Goal: Task Accomplishment & Management: Complete application form

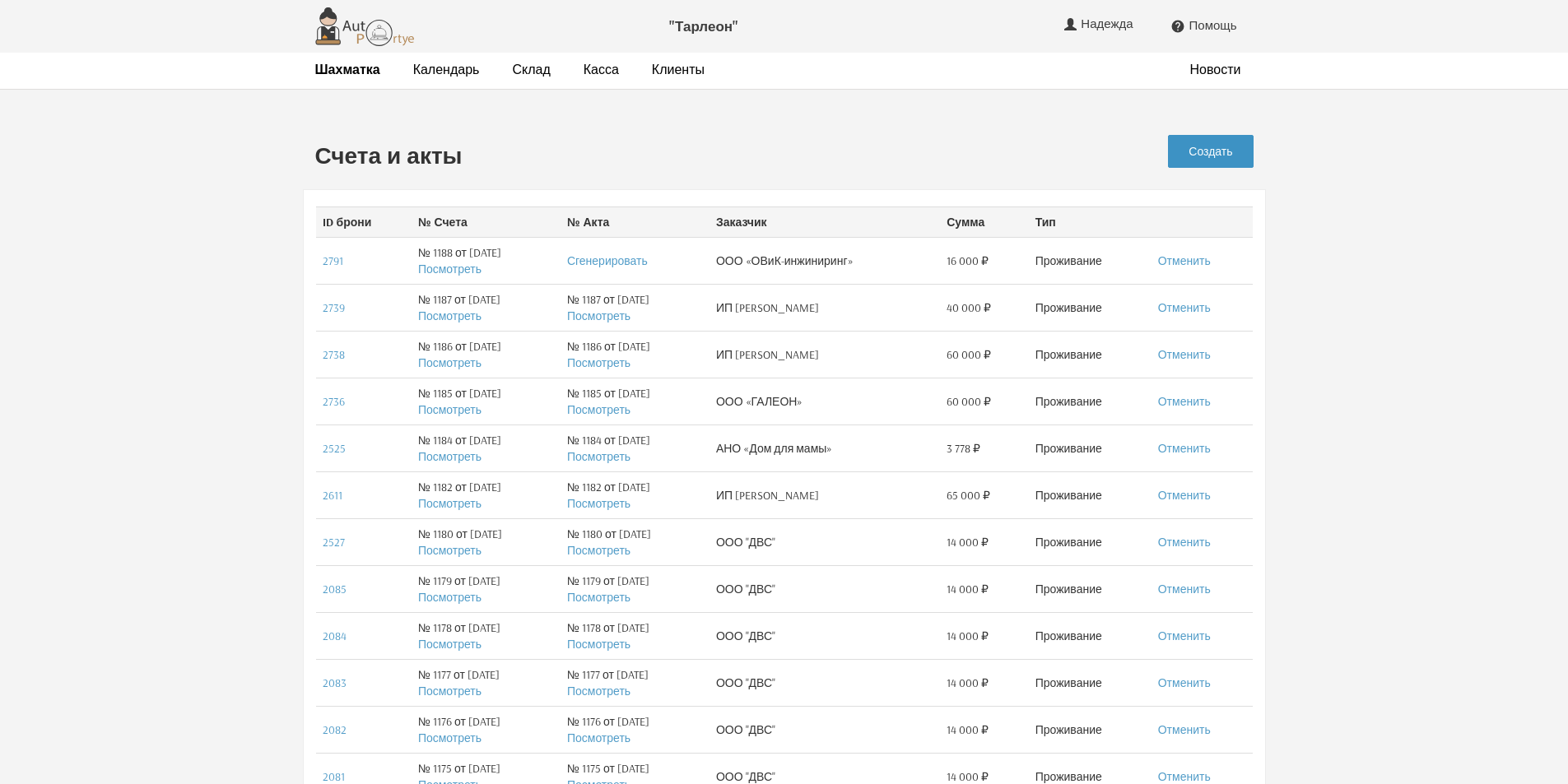
click at [1217, 152] on link "Создать" at bounding box center [1210, 151] width 84 height 33
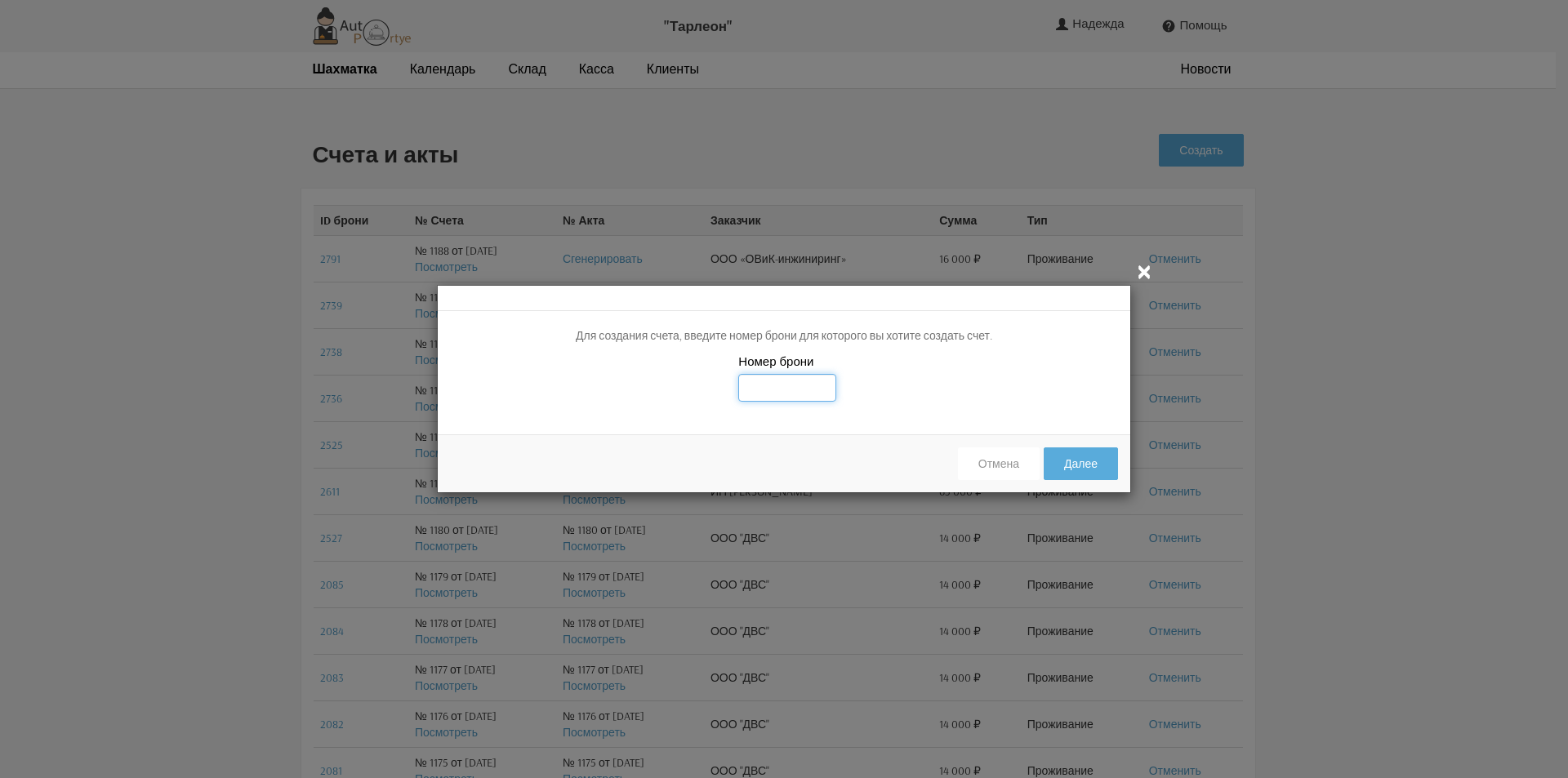
click at [765, 382] on input "text" at bounding box center [787, 388] width 98 height 28
type input "2219"
drag, startPoint x: 933, startPoint y: 384, endPoint x: 983, endPoint y: 394, distance: 51.0
click at [935, 384] on div "Номер брони 2219" at bounding box center [784, 387] width 693 height 69
click at [1076, 463] on button "Далее" at bounding box center [1081, 464] width 74 height 33
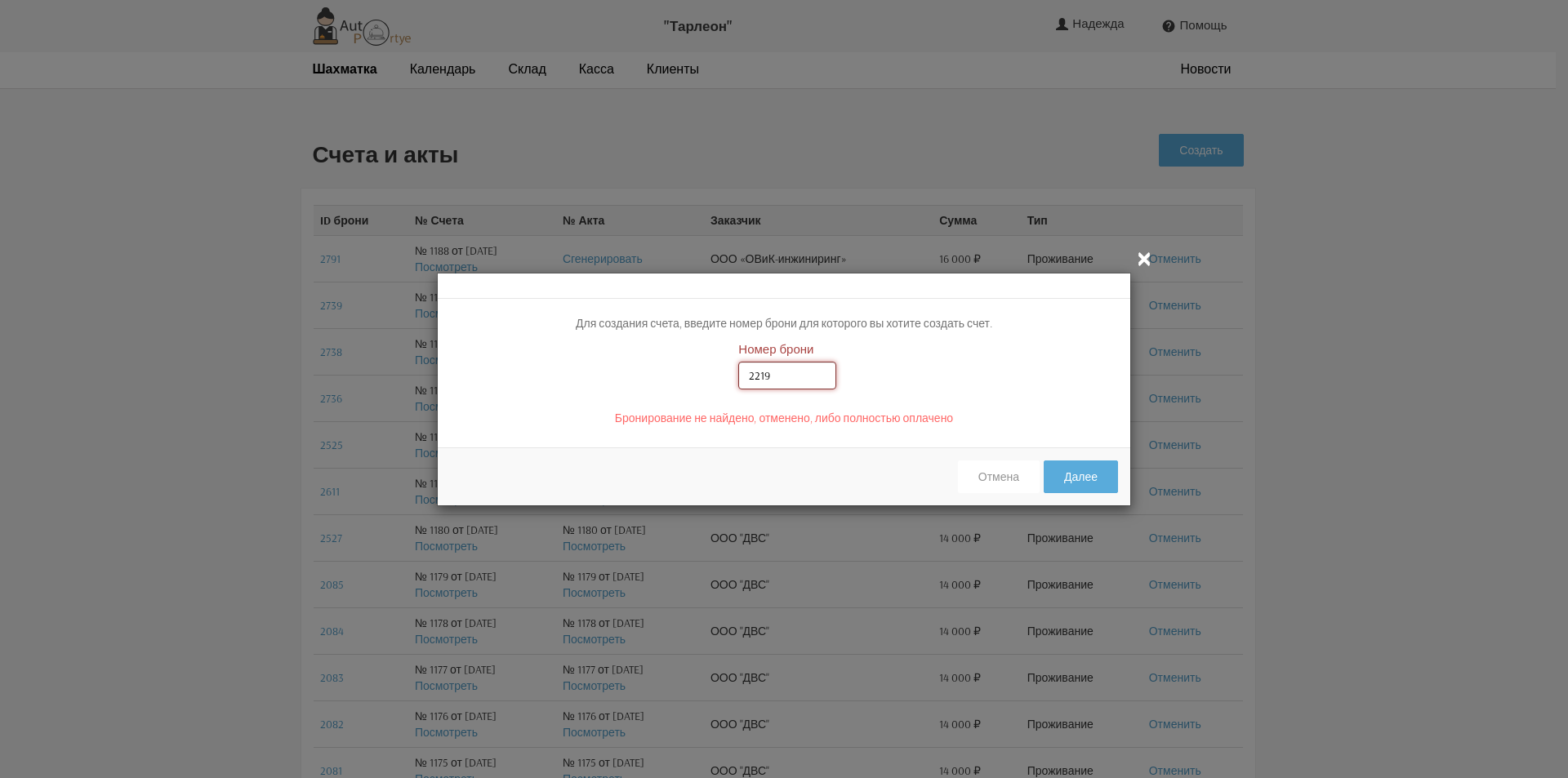
click at [759, 370] on input "2219" at bounding box center [787, 376] width 98 height 28
type input "2819"
click at [957, 369] on div "Номер брони 2819" at bounding box center [784, 375] width 693 height 69
click at [1102, 479] on button "Далее" at bounding box center [1081, 477] width 74 height 33
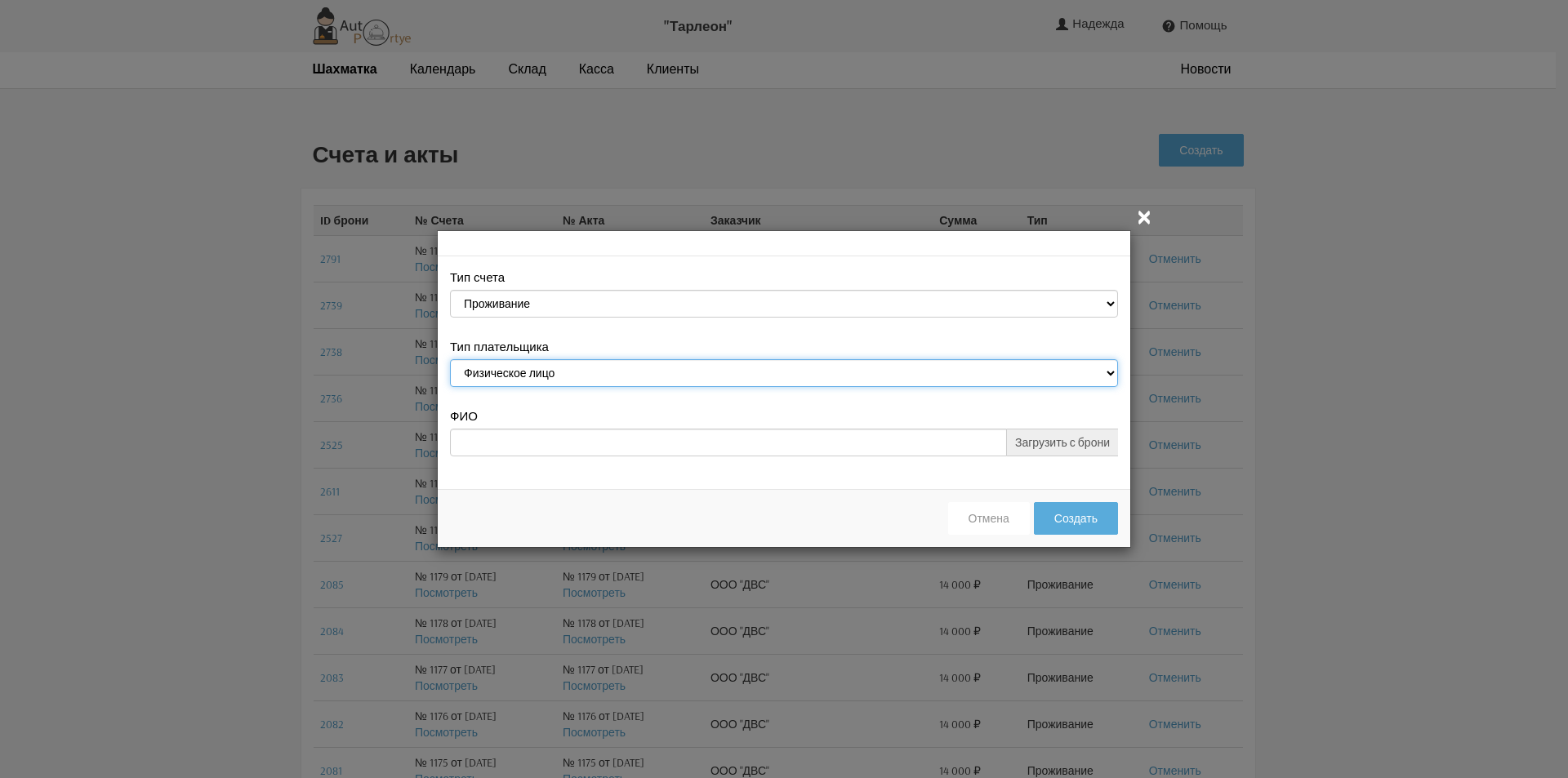
click at [1115, 372] on select "Физическое лицо Юридическое лицо" at bounding box center [784, 373] width 668 height 28
select select "legal_entity"
click at [450, 362] on select "Физическое лицо Юридическое лицо" at bounding box center [784, 373] width 668 height 28
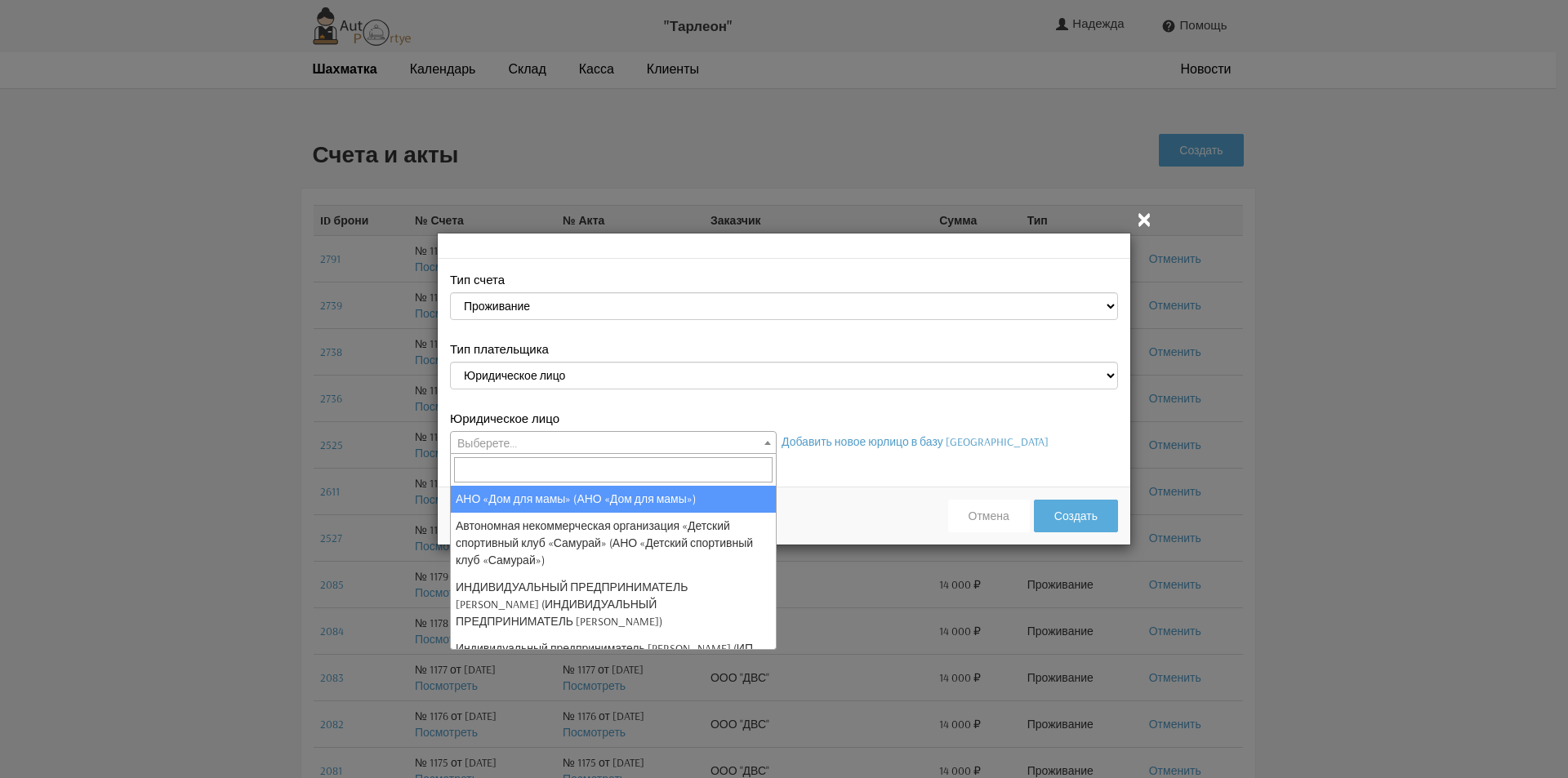
click at [770, 443] on b at bounding box center [768, 443] width 7 height 4
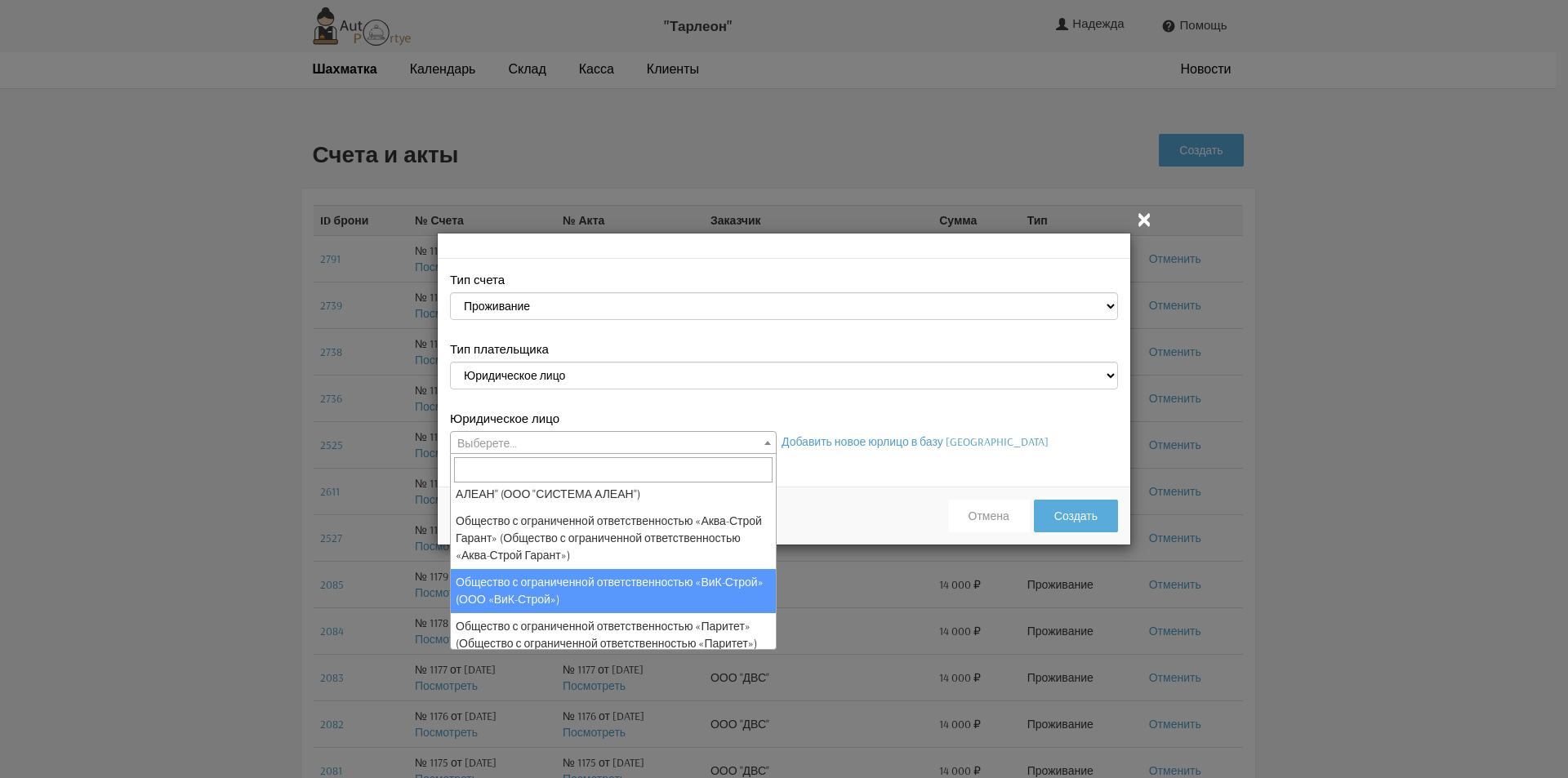
scroll to position [383, 0]
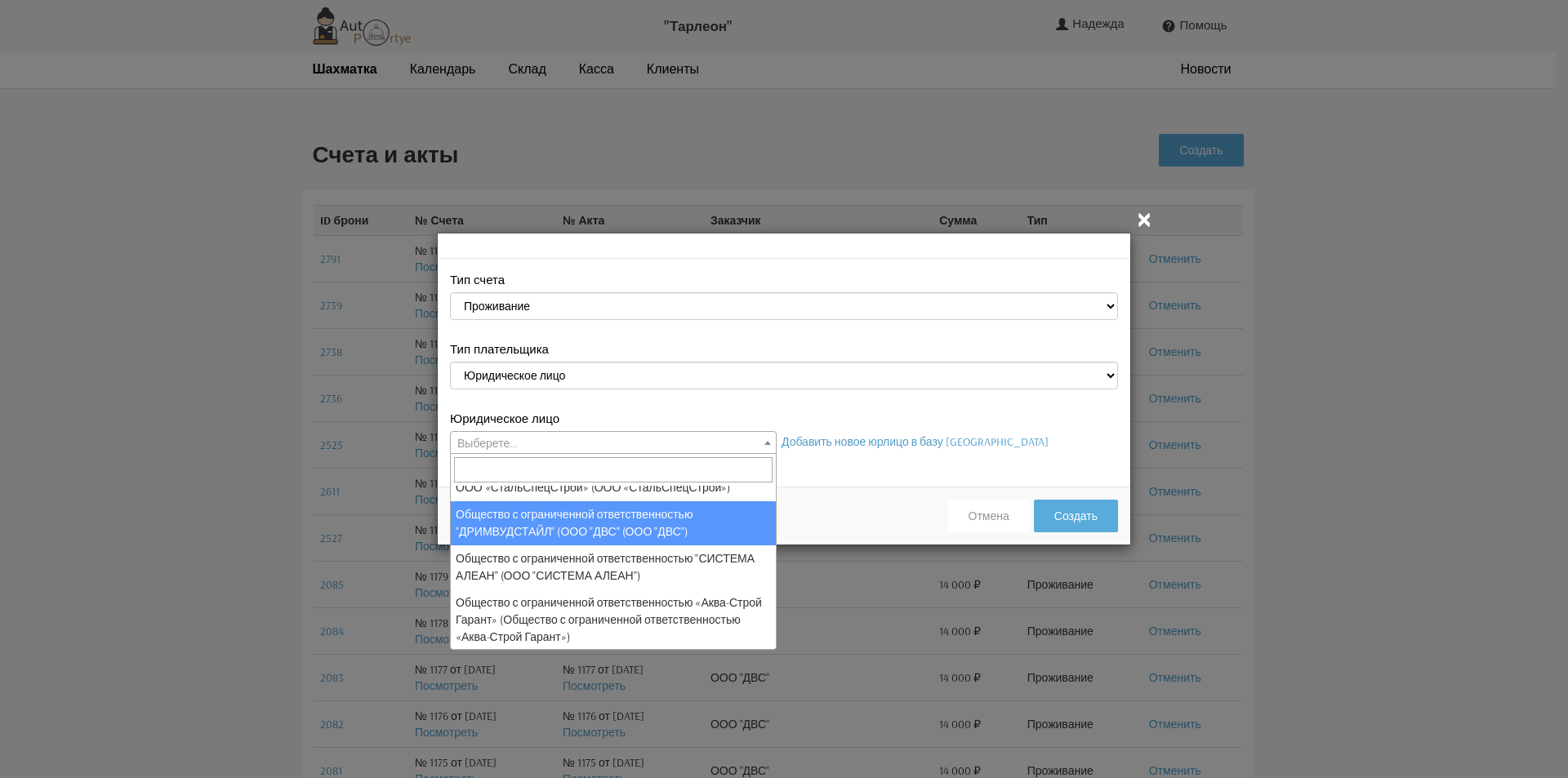
select select "25"
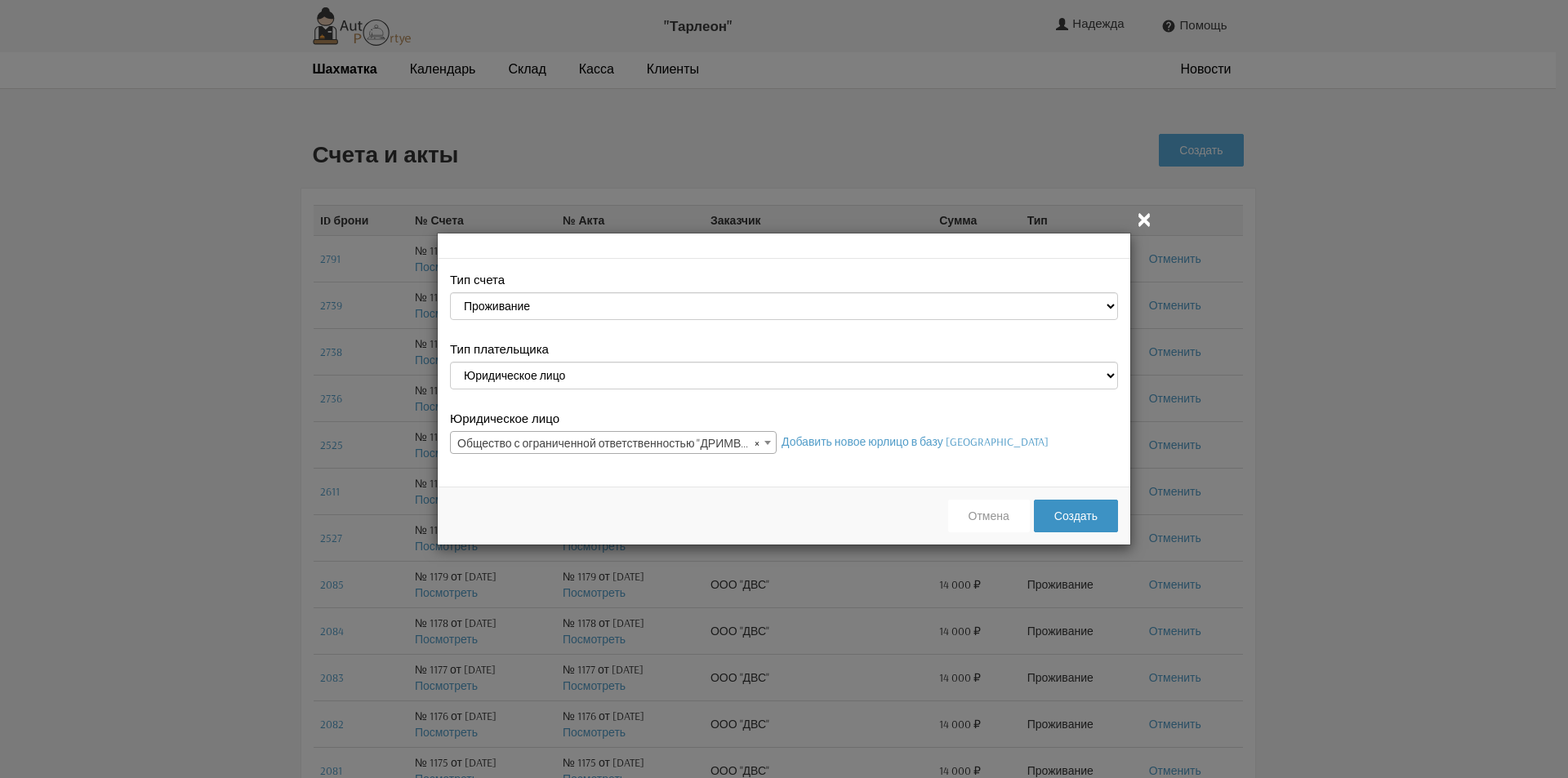
click at [1087, 517] on button "Создать" at bounding box center [1076, 516] width 84 height 33
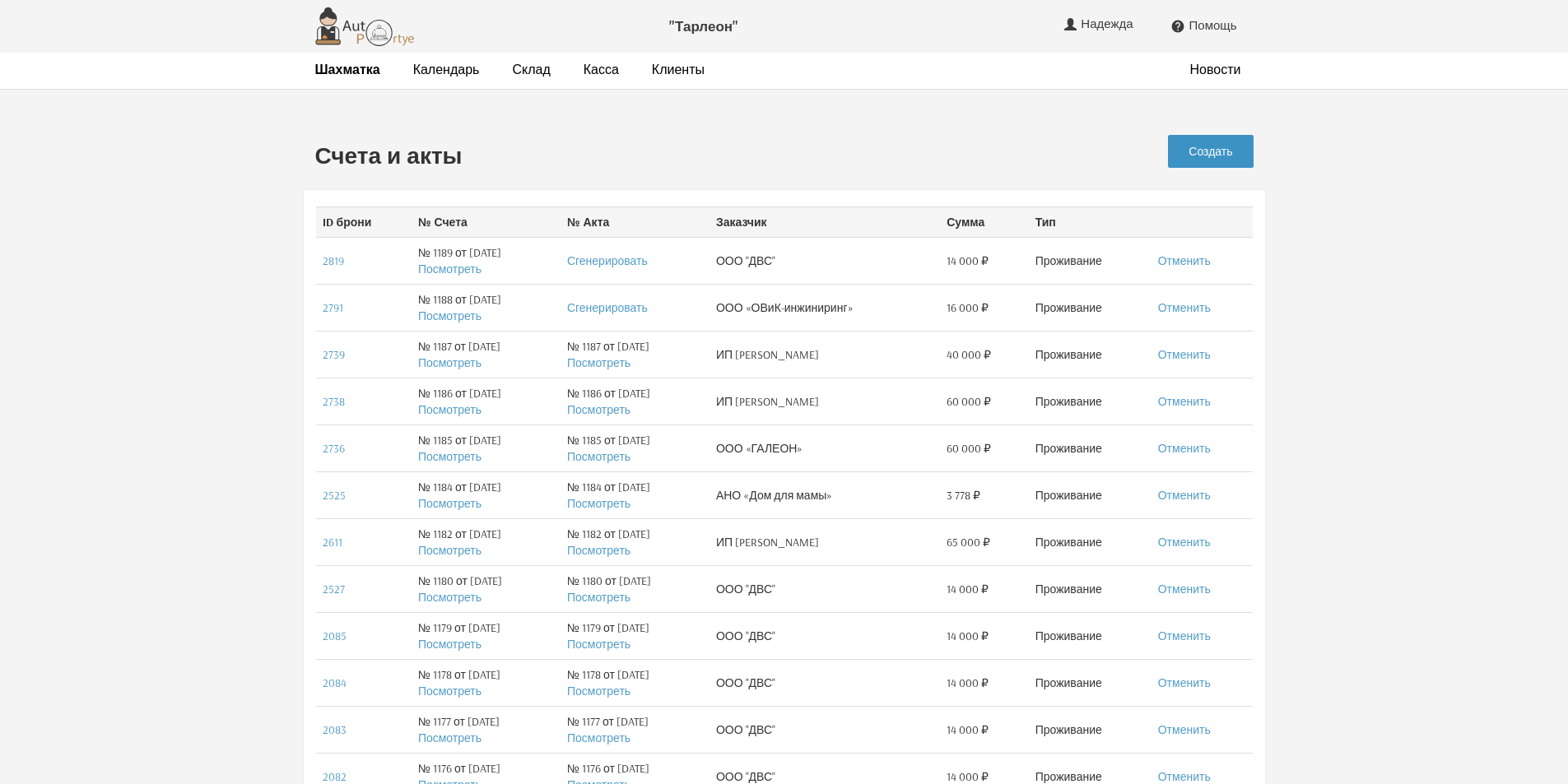
click at [1229, 144] on link "Создать" at bounding box center [1210, 151] width 84 height 33
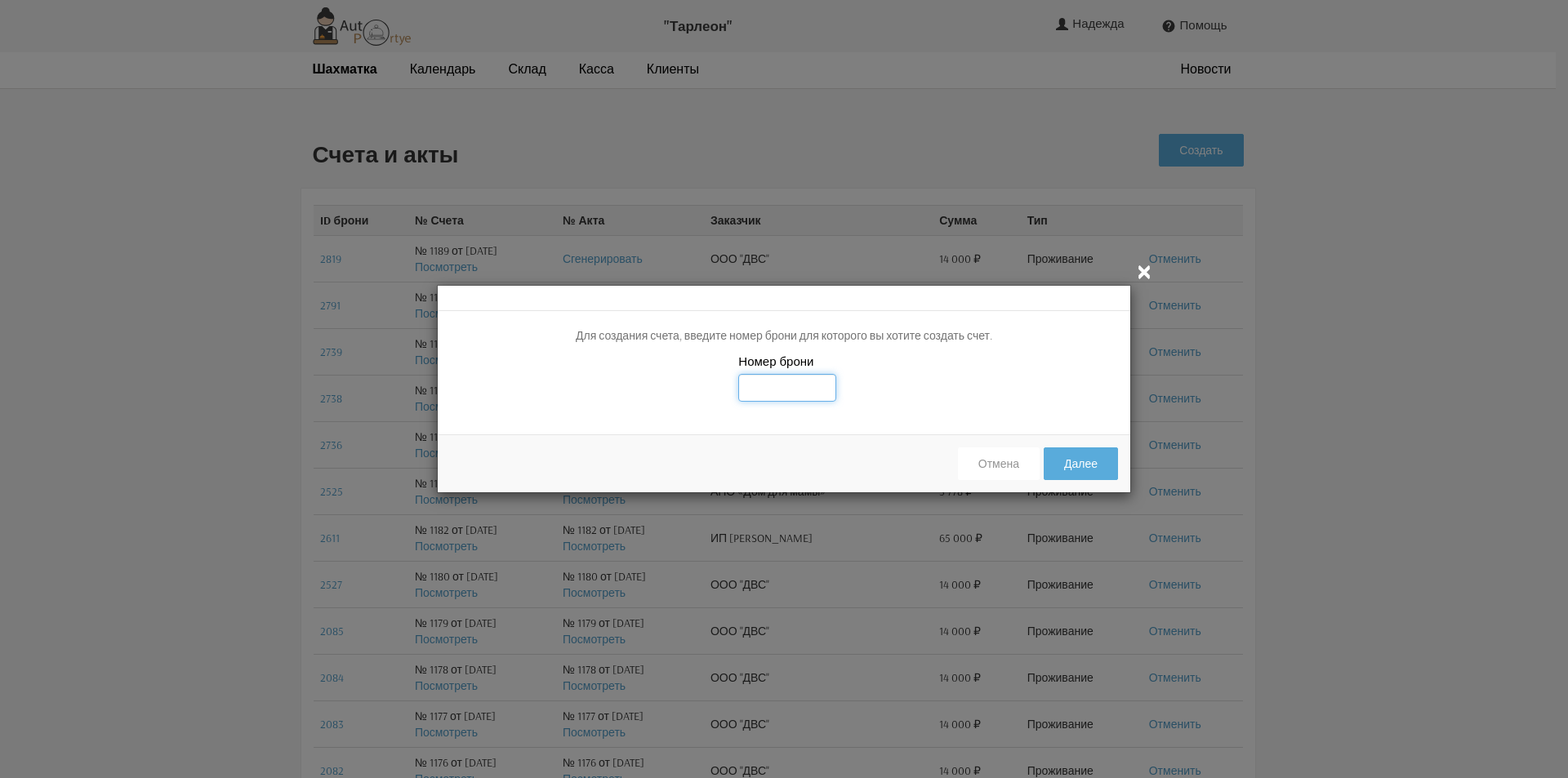
click at [779, 394] on input "text" at bounding box center [787, 388] width 98 height 28
type input "2820"
click at [1097, 469] on button "Далее" at bounding box center [1081, 464] width 74 height 33
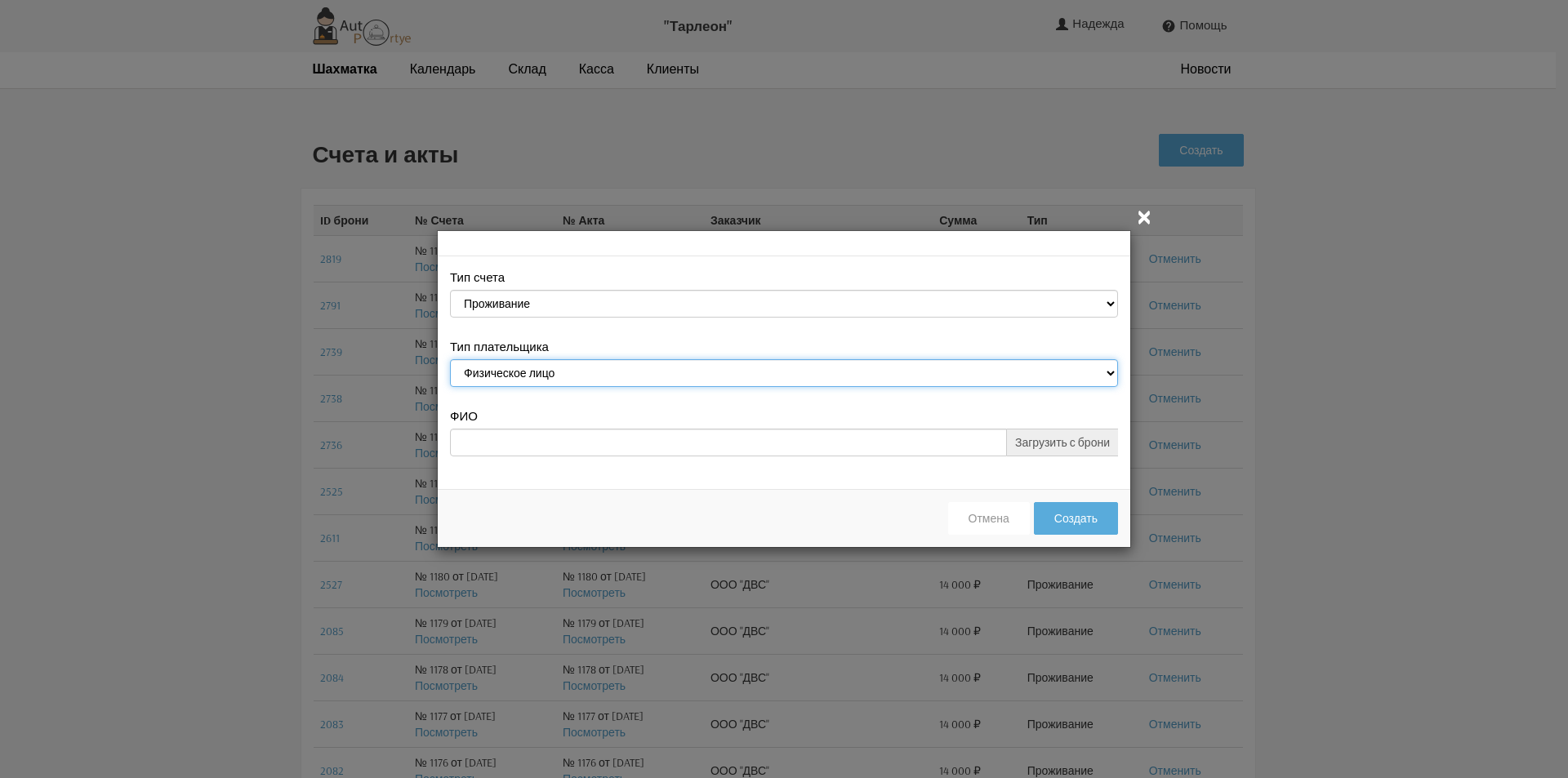
click at [1107, 373] on select "Физическое лицо Юридическое лицо" at bounding box center [784, 373] width 668 height 28
select select "legal_entity"
click at [450, 362] on select "Физическое лицо Юридическое лицо" at bounding box center [784, 373] width 668 height 28
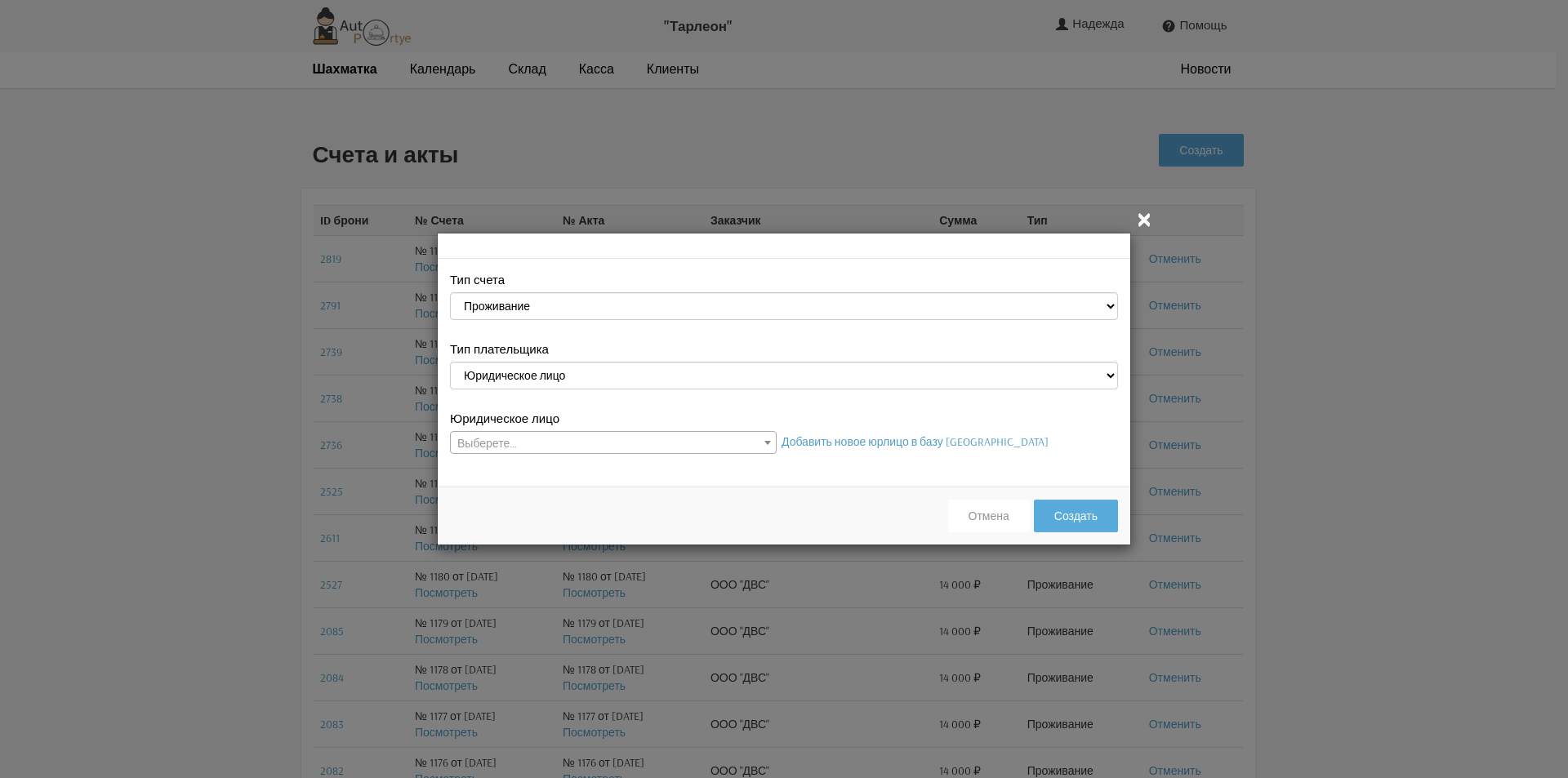
click at [770, 441] on b at bounding box center [768, 443] width 7 height 4
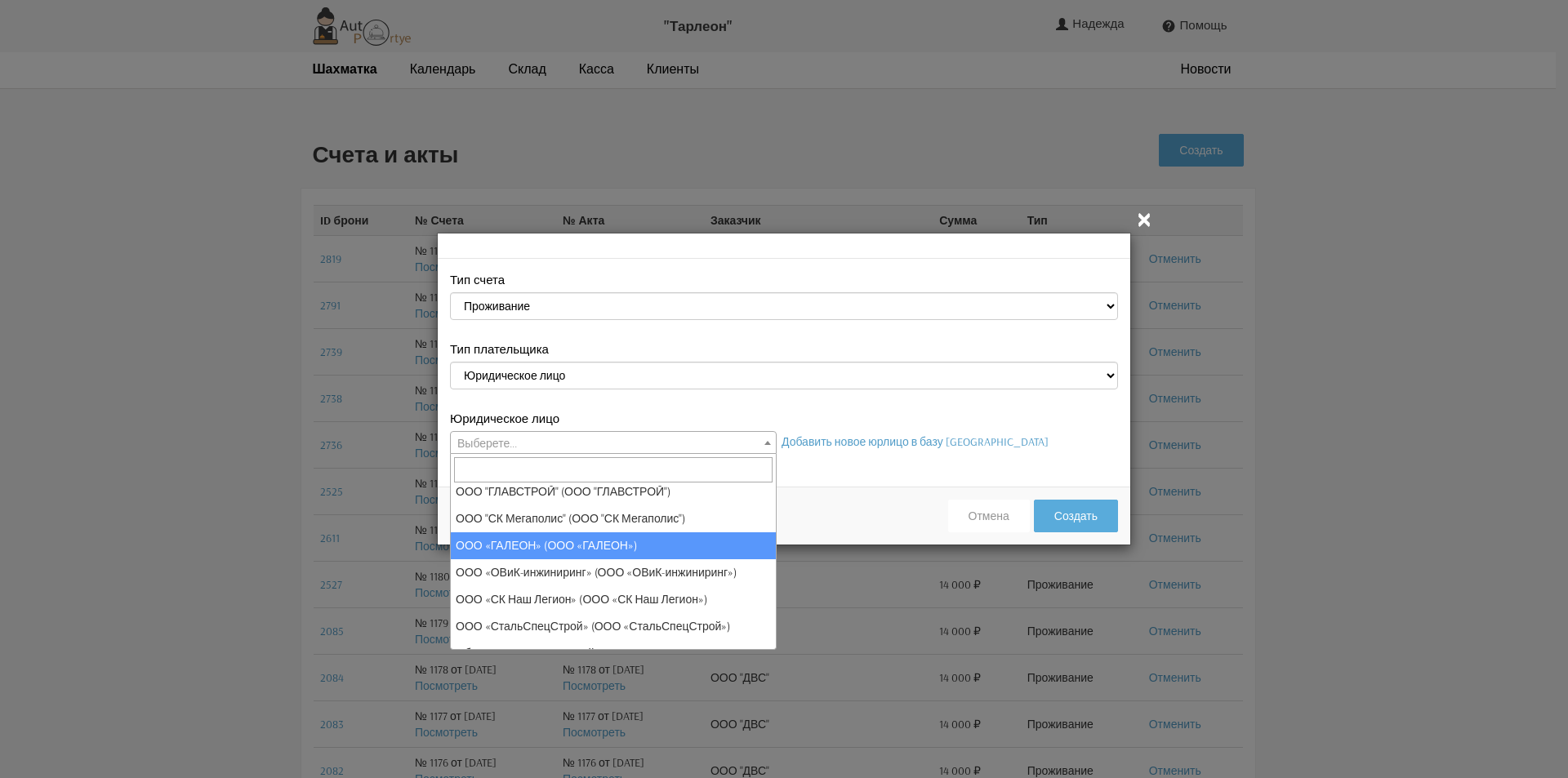
scroll to position [326, 0]
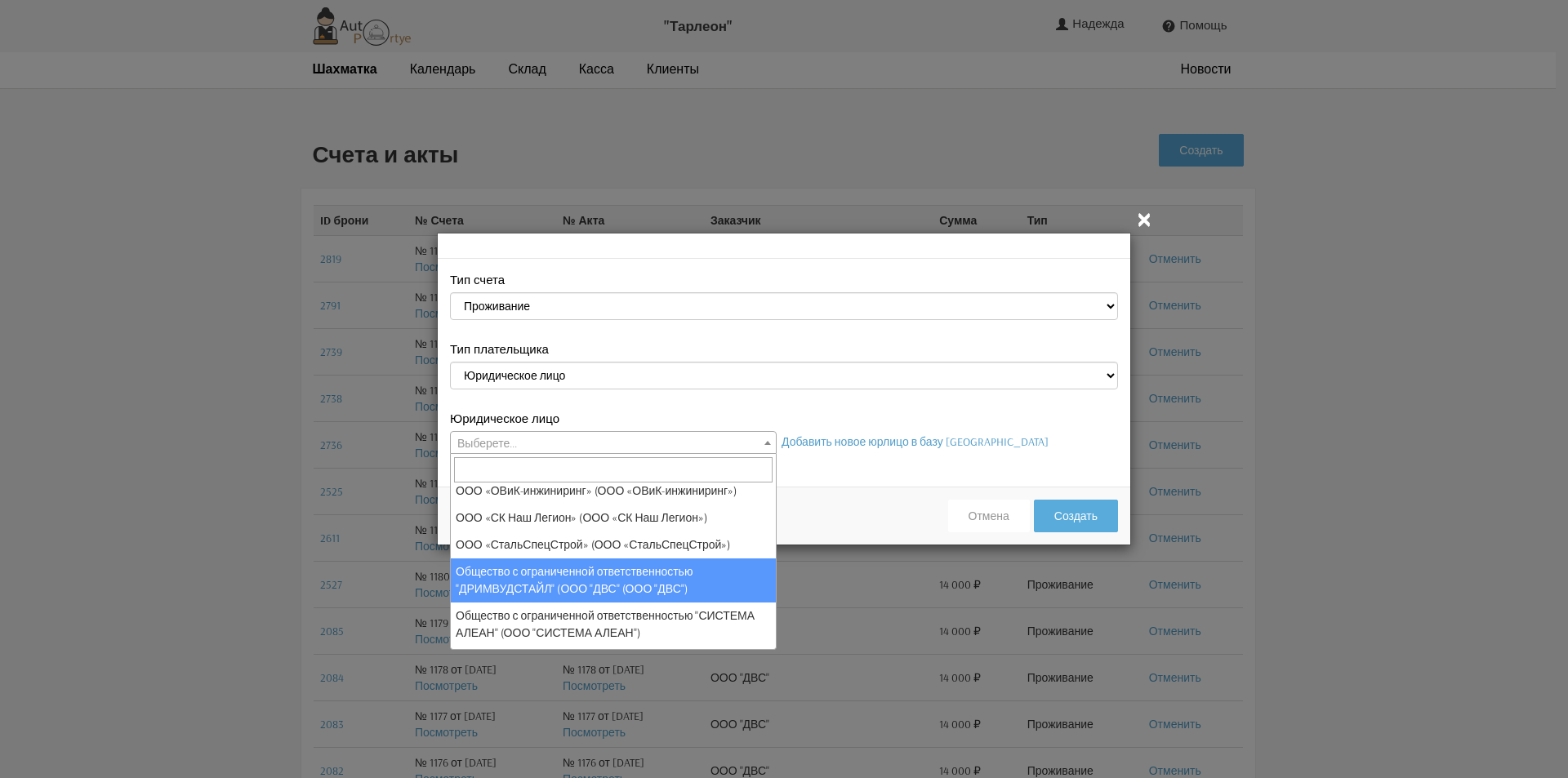
select select "25"
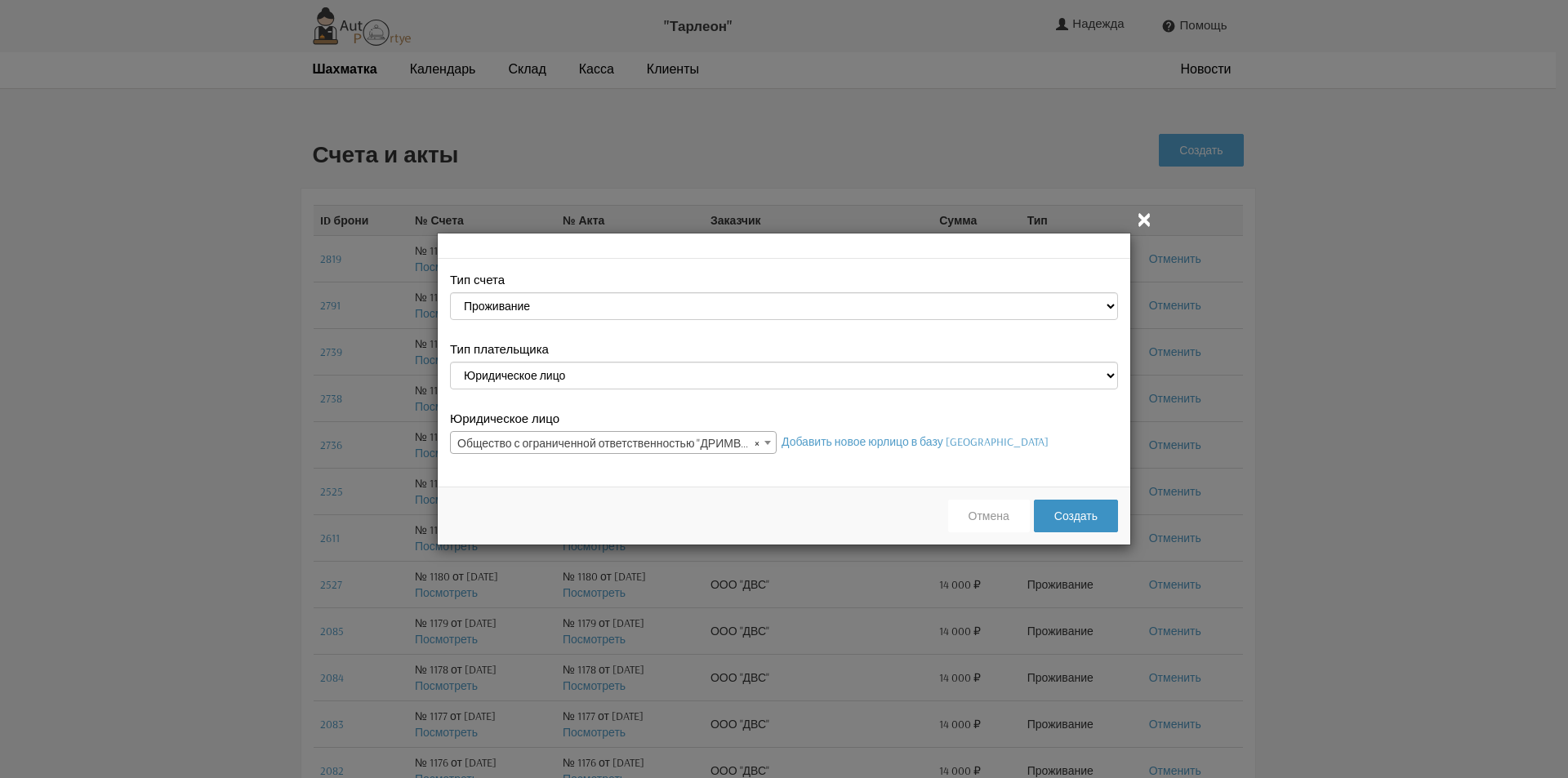
click at [1088, 521] on button "Создать" at bounding box center [1076, 516] width 84 height 33
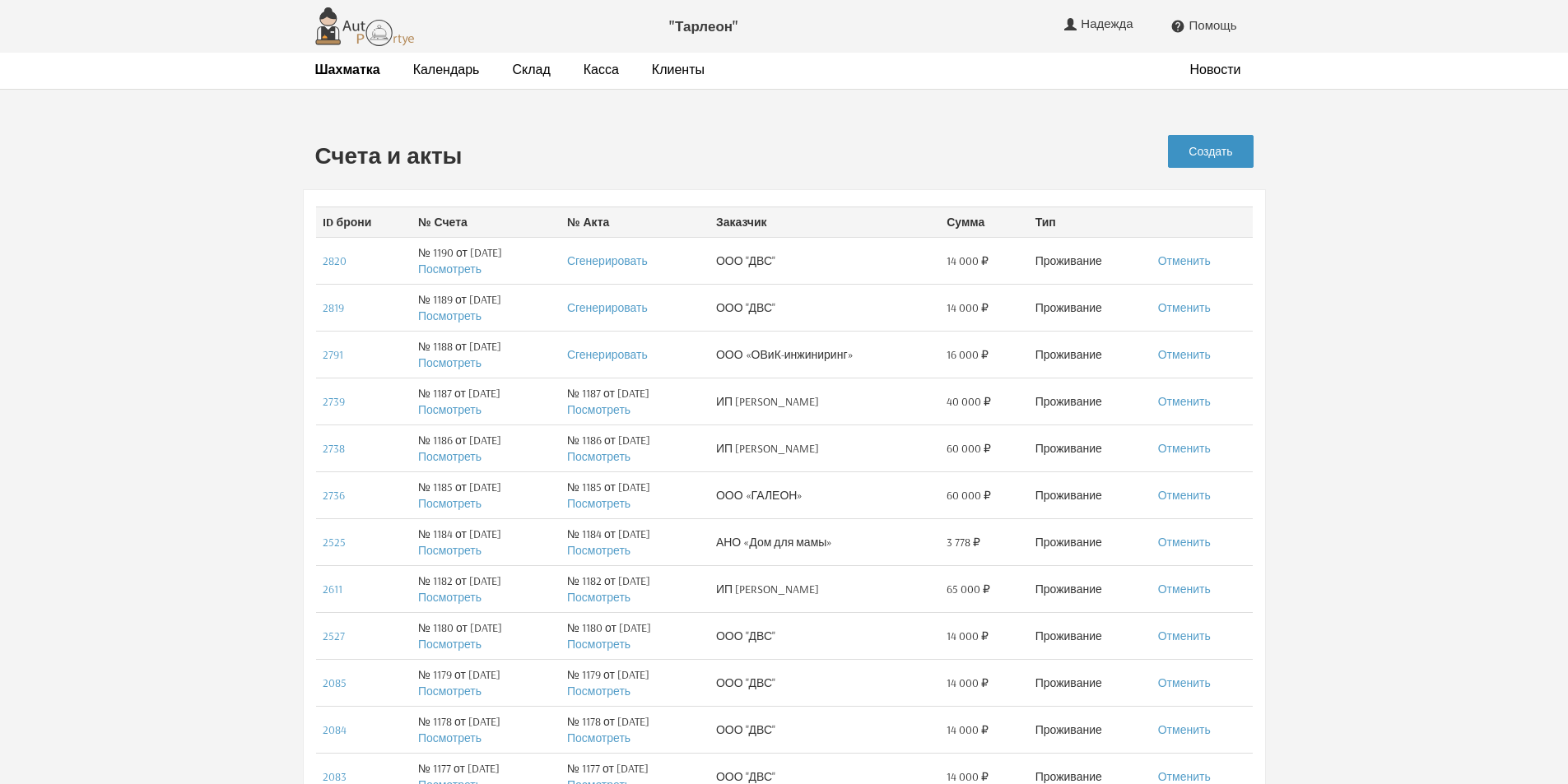
click at [1226, 152] on link "Создать" at bounding box center [1210, 151] width 84 height 33
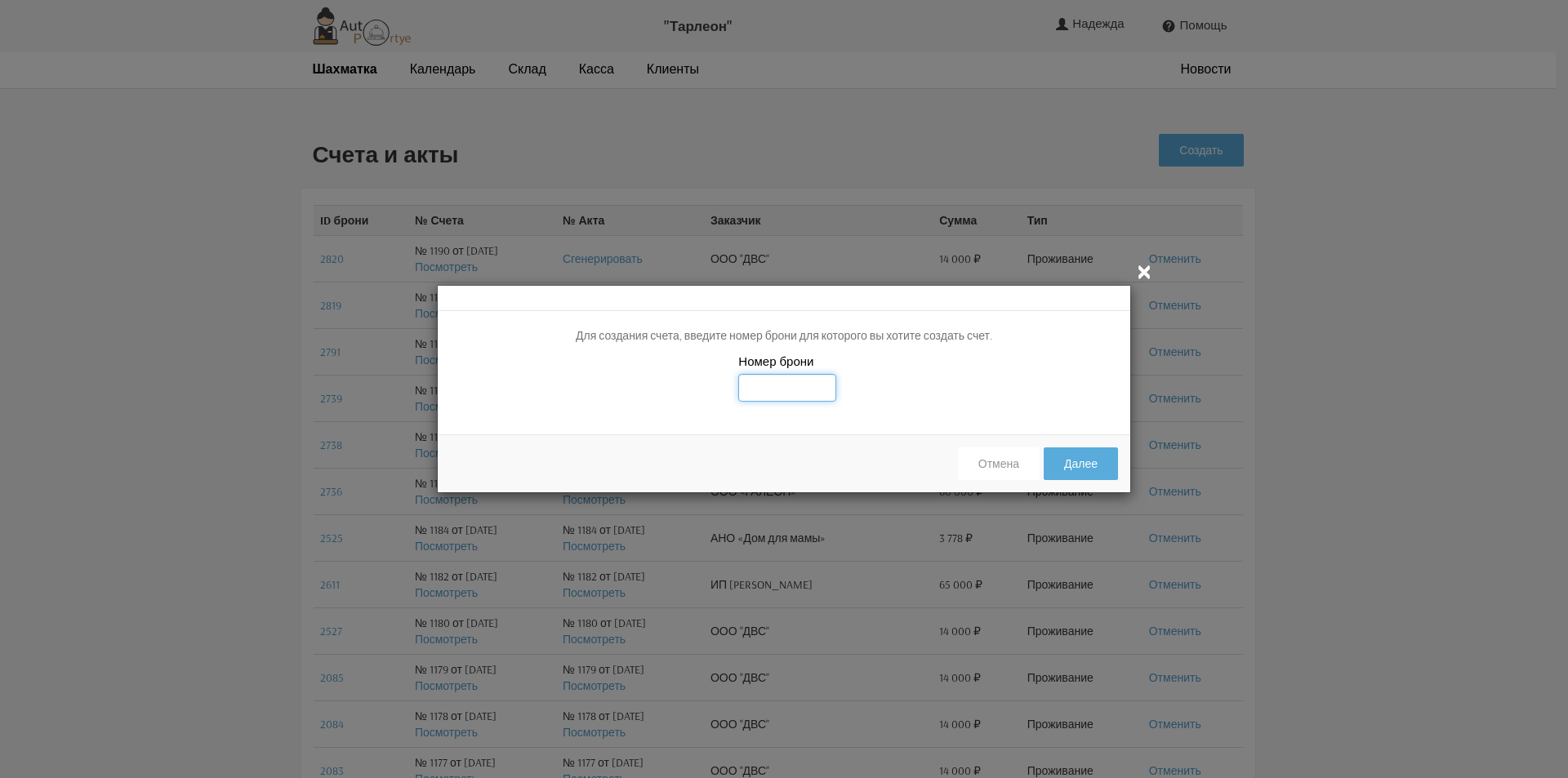
click at [771, 397] on input "text" at bounding box center [787, 388] width 98 height 28
type input "2821"
click at [1074, 467] on button "Далее" at bounding box center [1081, 464] width 74 height 33
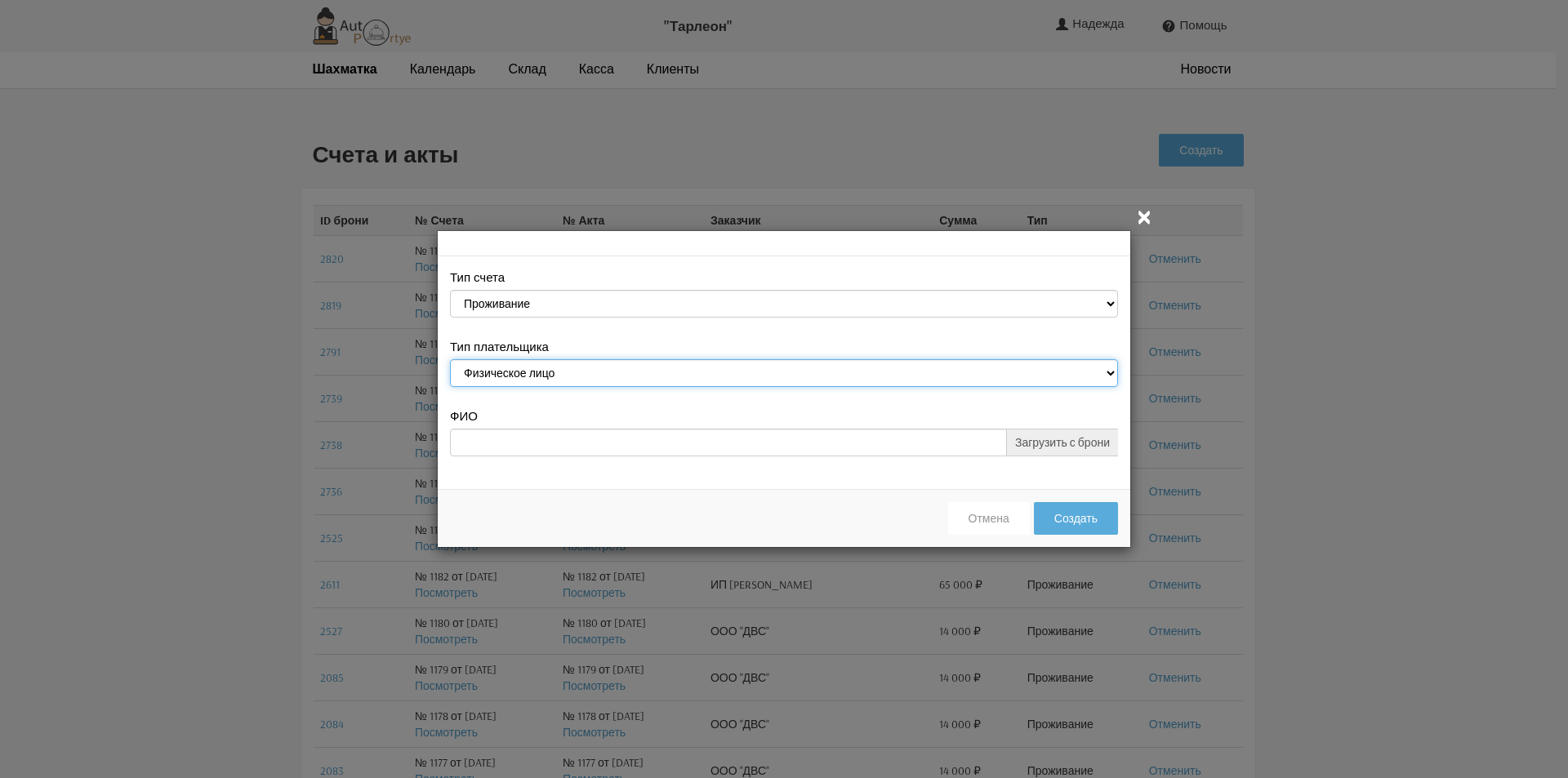
click at [1113, 366] on select "Физическое лицо Юридическое лицо" at bounding box center [784, 373] width 668 height 28
select select "legal_entity"
click at [450, 362] on select "Физическое лицо Юридическое лицо" at bounding box center [784, 373] width 668 height 28
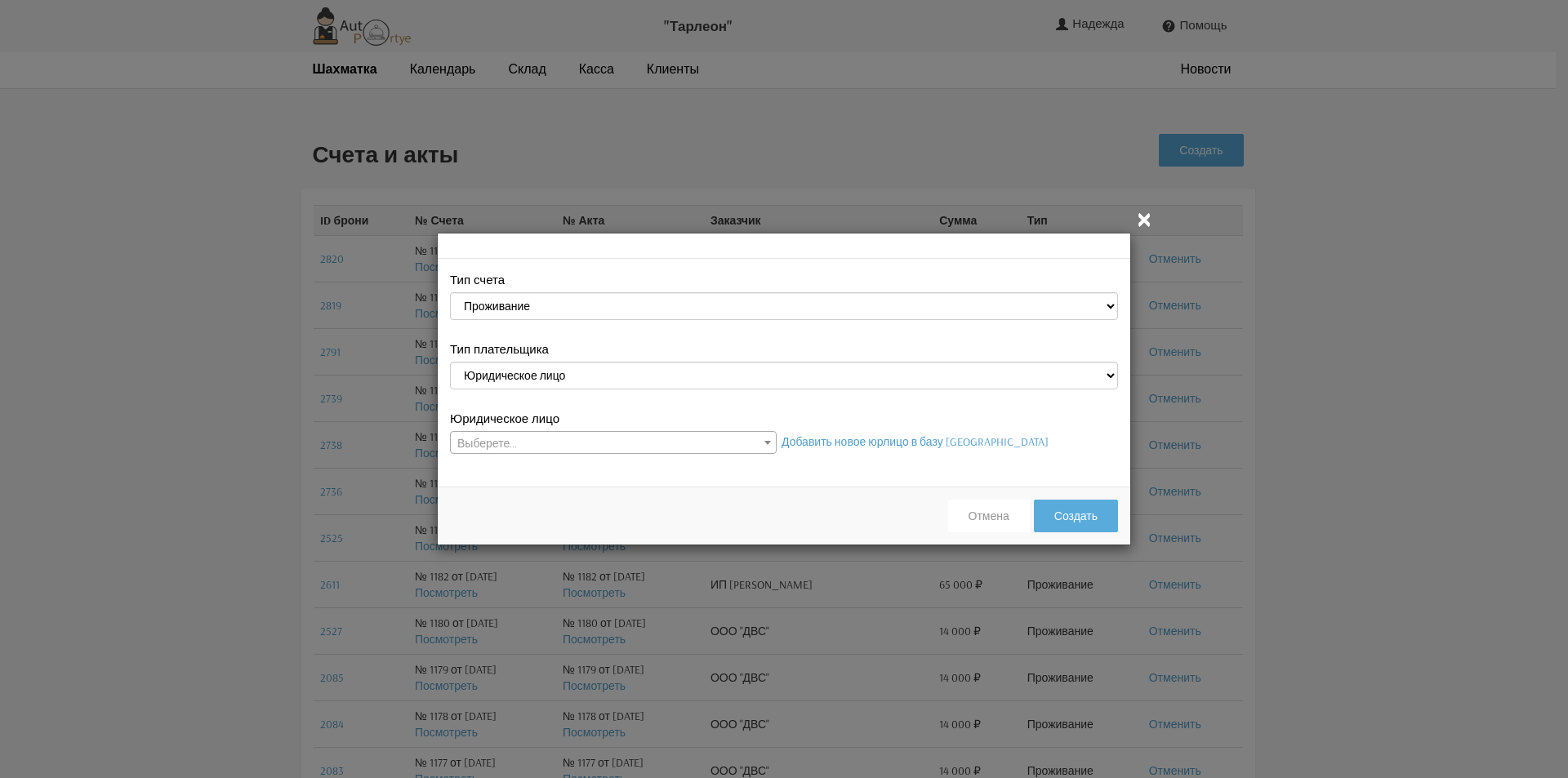
click at [766, 442] on b at bounding box center [768, 443] width 7 height 4
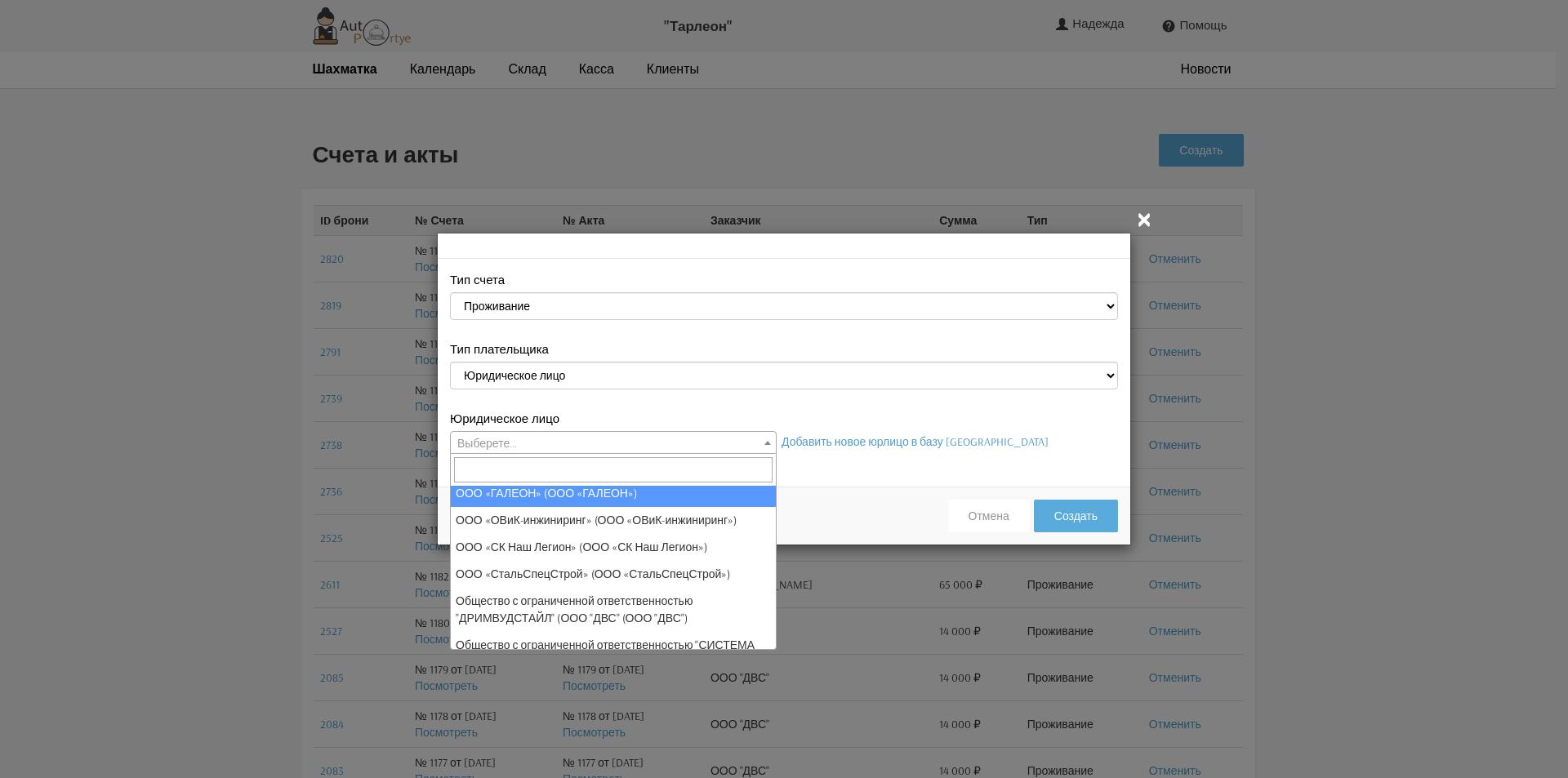
scroll to position [326, 0]
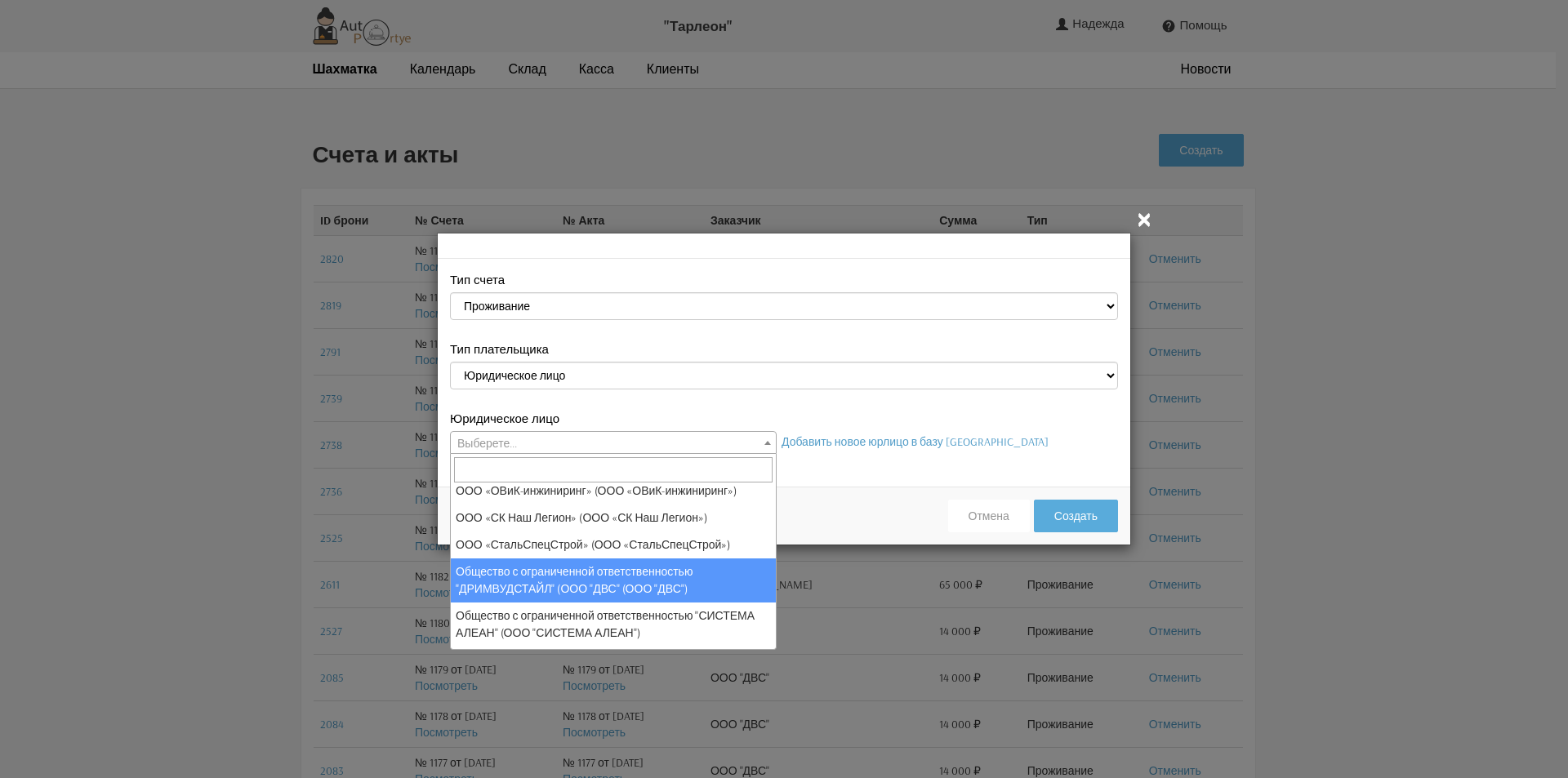
select select "25"
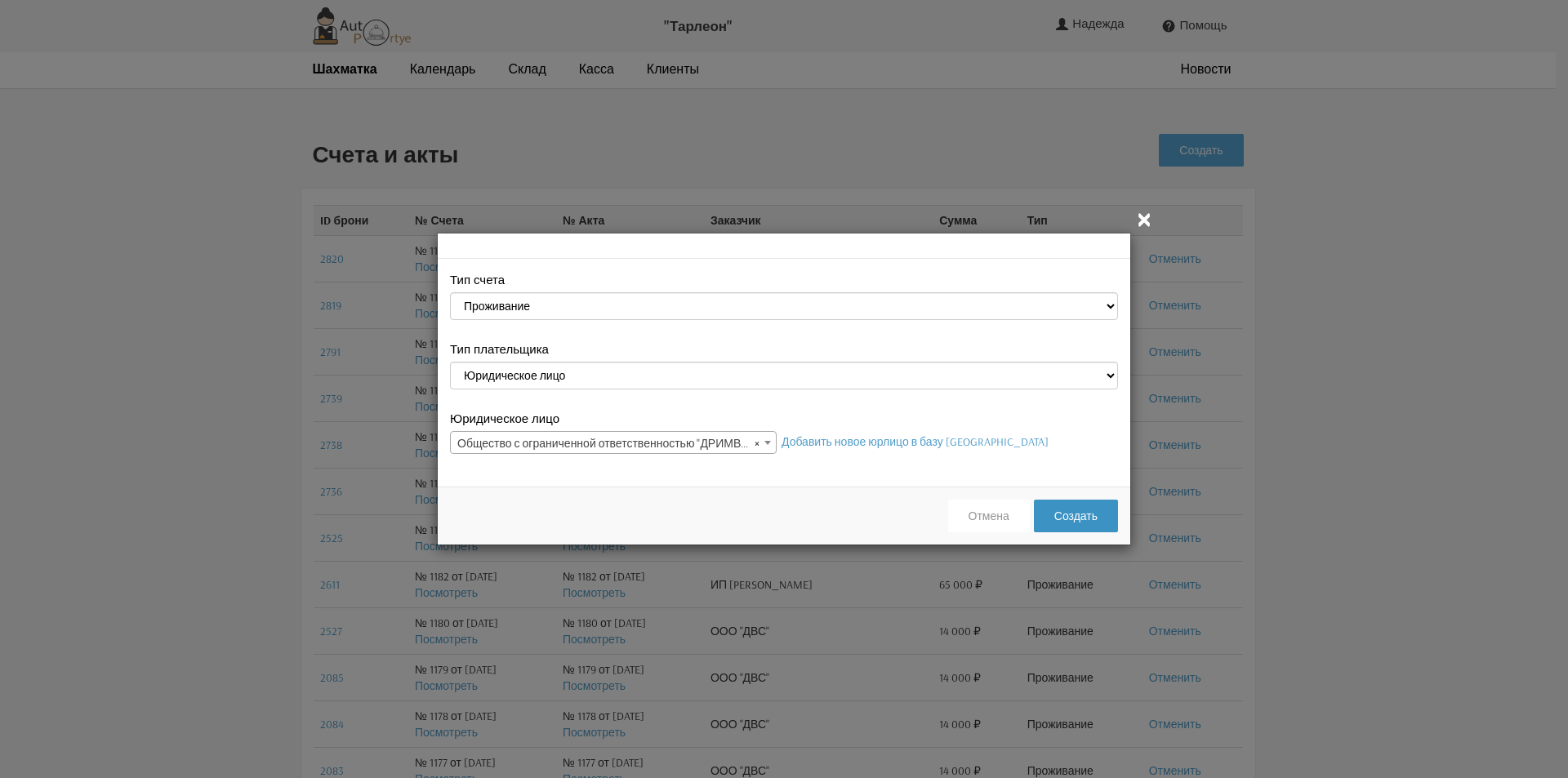
click at [1088, 518] on button "Создать" at bounding box center [1076, 516] width 84 height 33
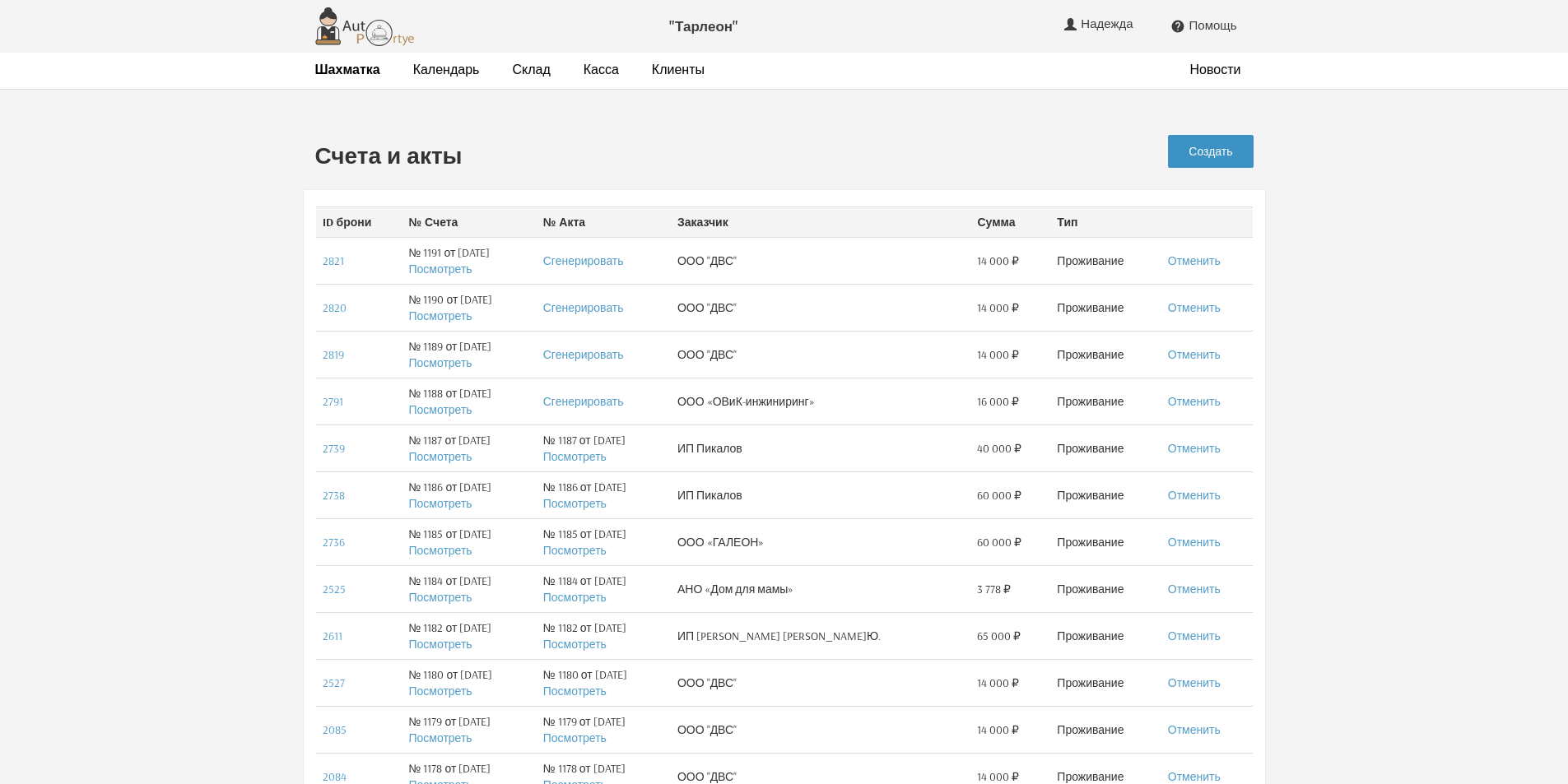
click at [1203, 146] on link "Создать" at bounding box center [1210, 151] width 84 height 33
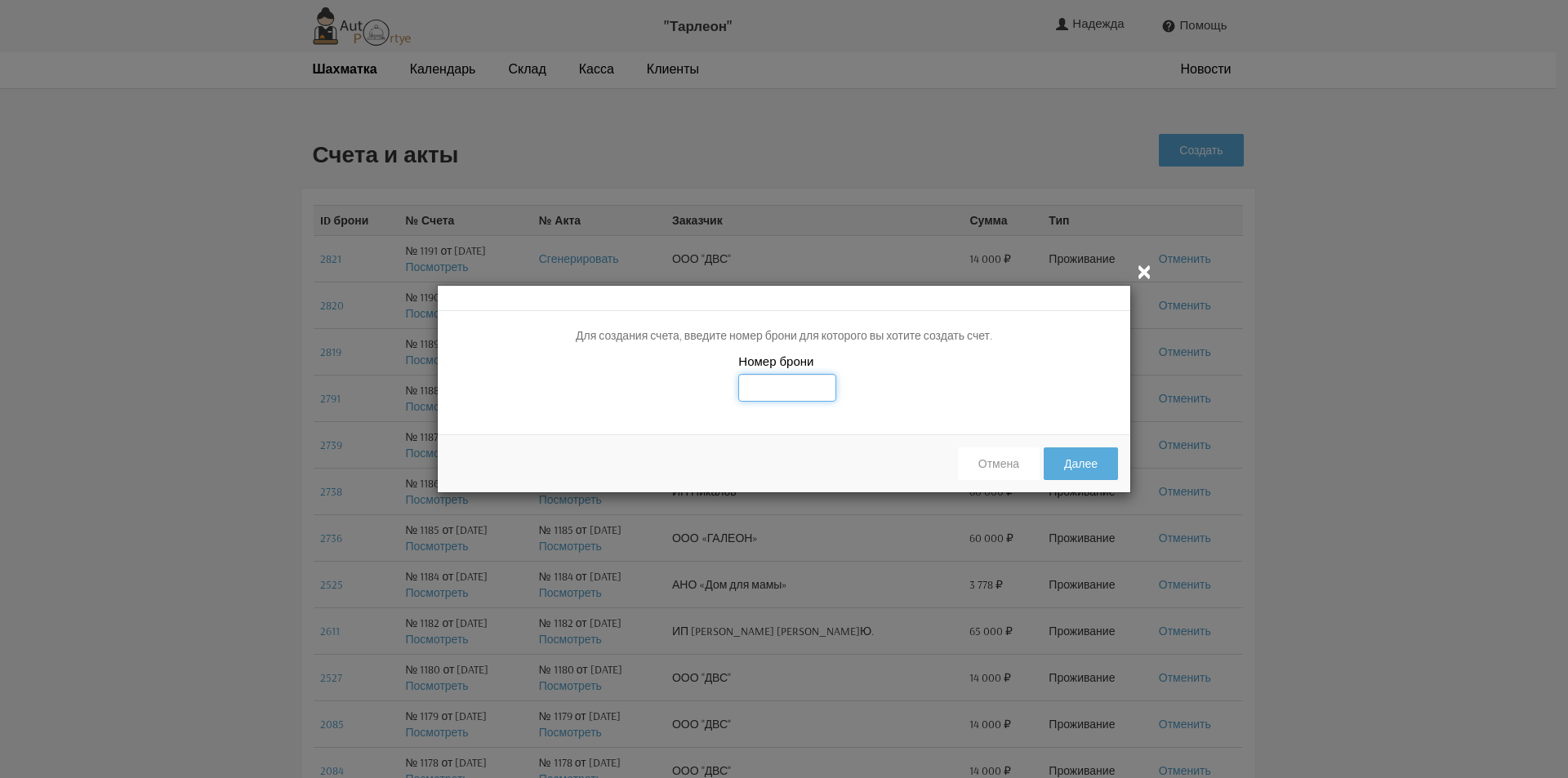
click at [773, 393] on input "text" at bounding box center [787, 388] width 98 height 28
type input "2822"
click at [1053, 402] on div "Номер брони 2822" at bounding box center [784, 387] width 693 height 69
click at [1083, 456] on button "Далее" at bounding box center [1081, 464] width 74 height 33
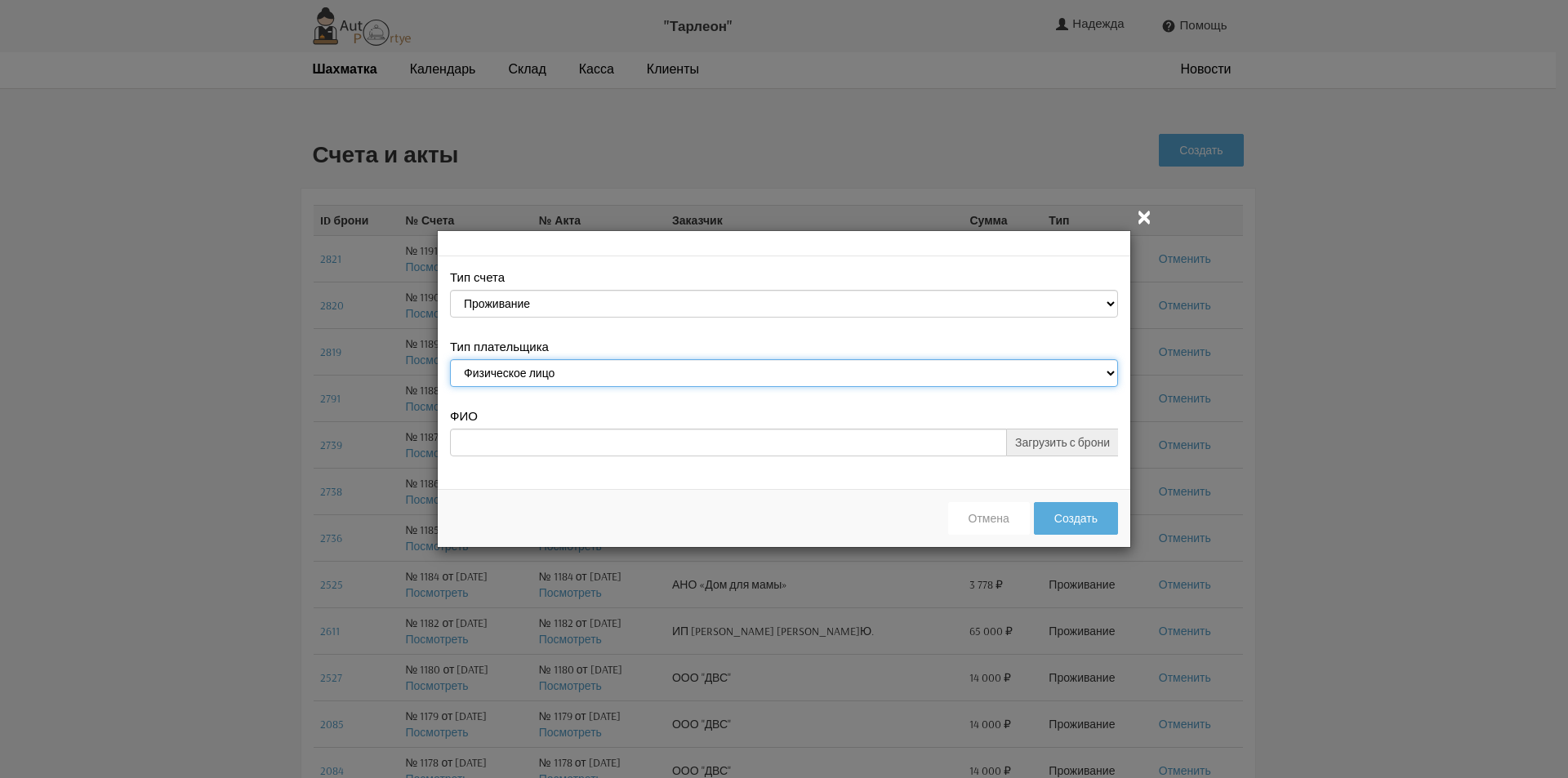
click at [1107, 368] on select "Физическое лицо Юридическое лицо" at bounding box center [784, 373] width 668 height 28
select select "legal_entity"
click at [450, 362] on select "Физическое лицо Юридическое лицо" at bounding box center [784, 373] width 668 height 28
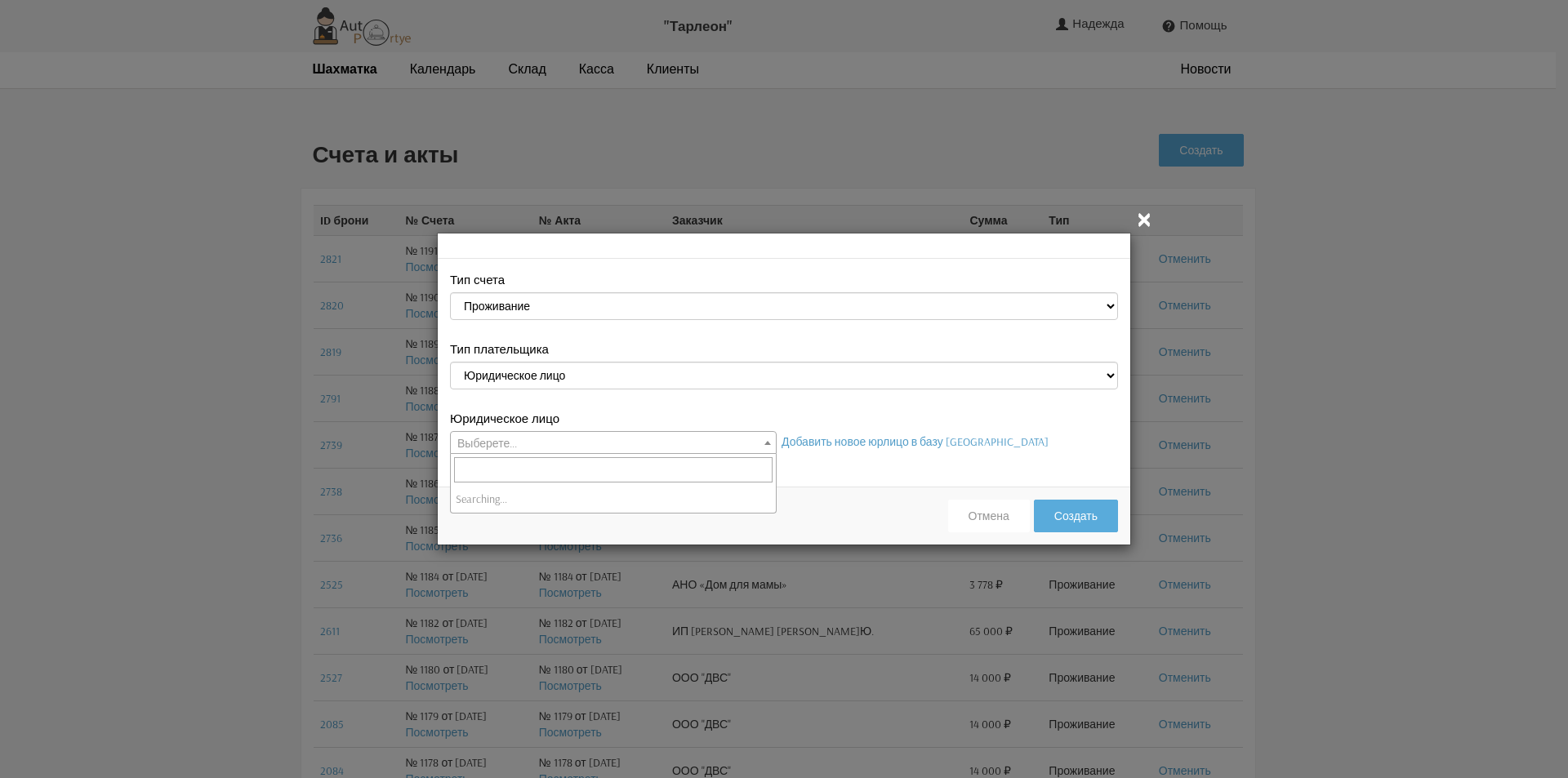
click at [760, 440] on span at bounding box center [767, 442] width 16 height 22
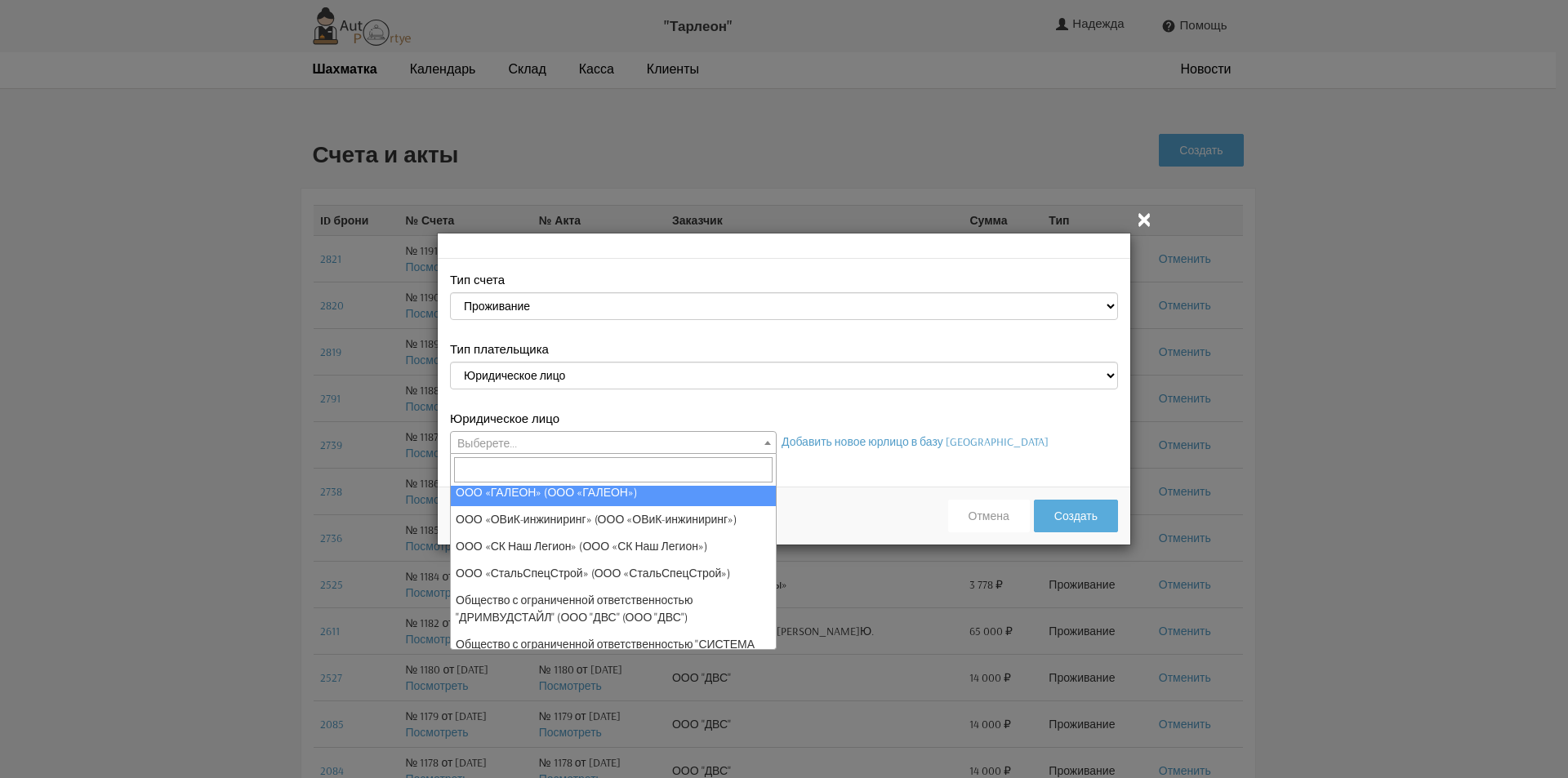
scroll to position [326, 0]
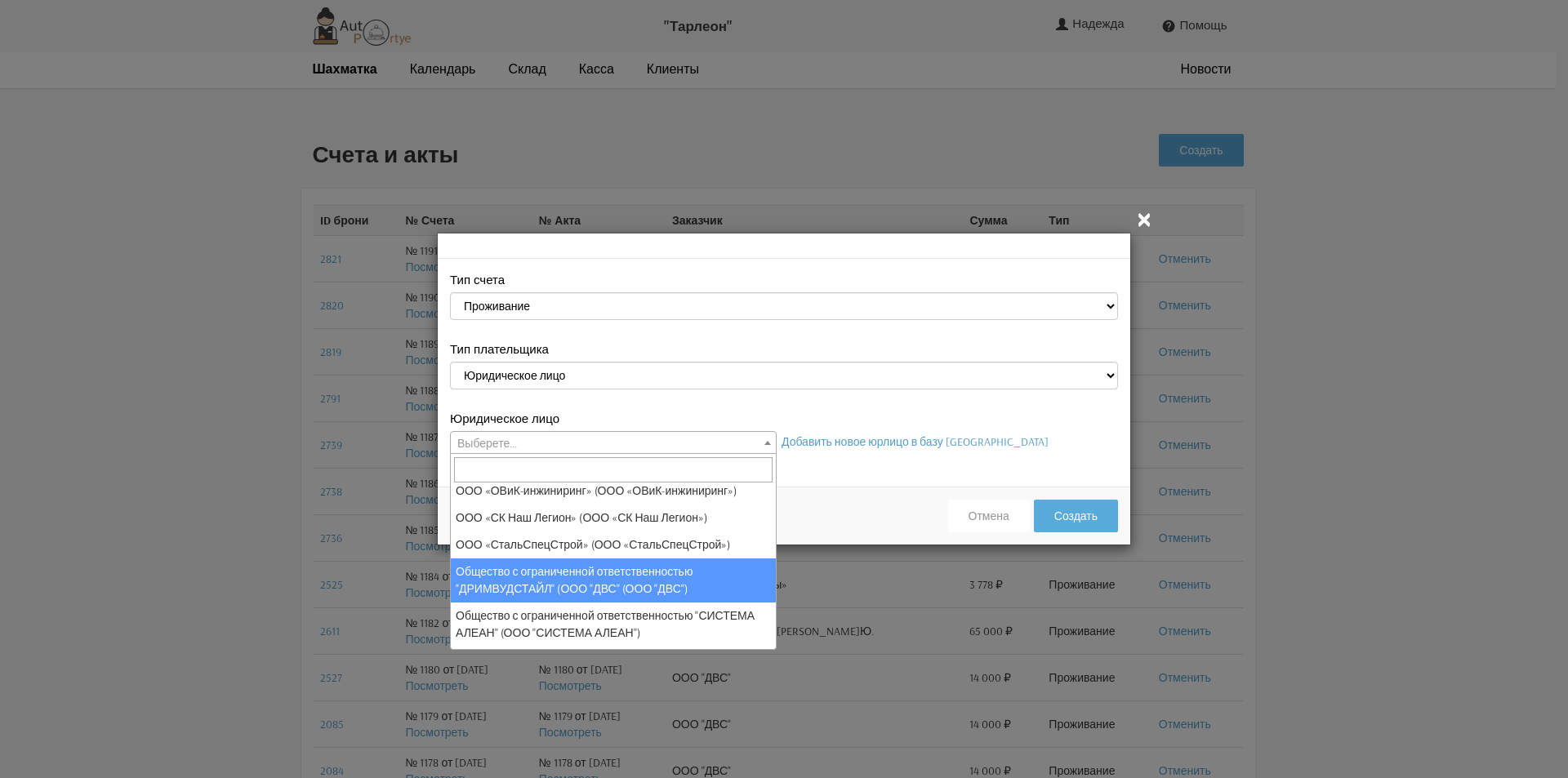
select select "25"
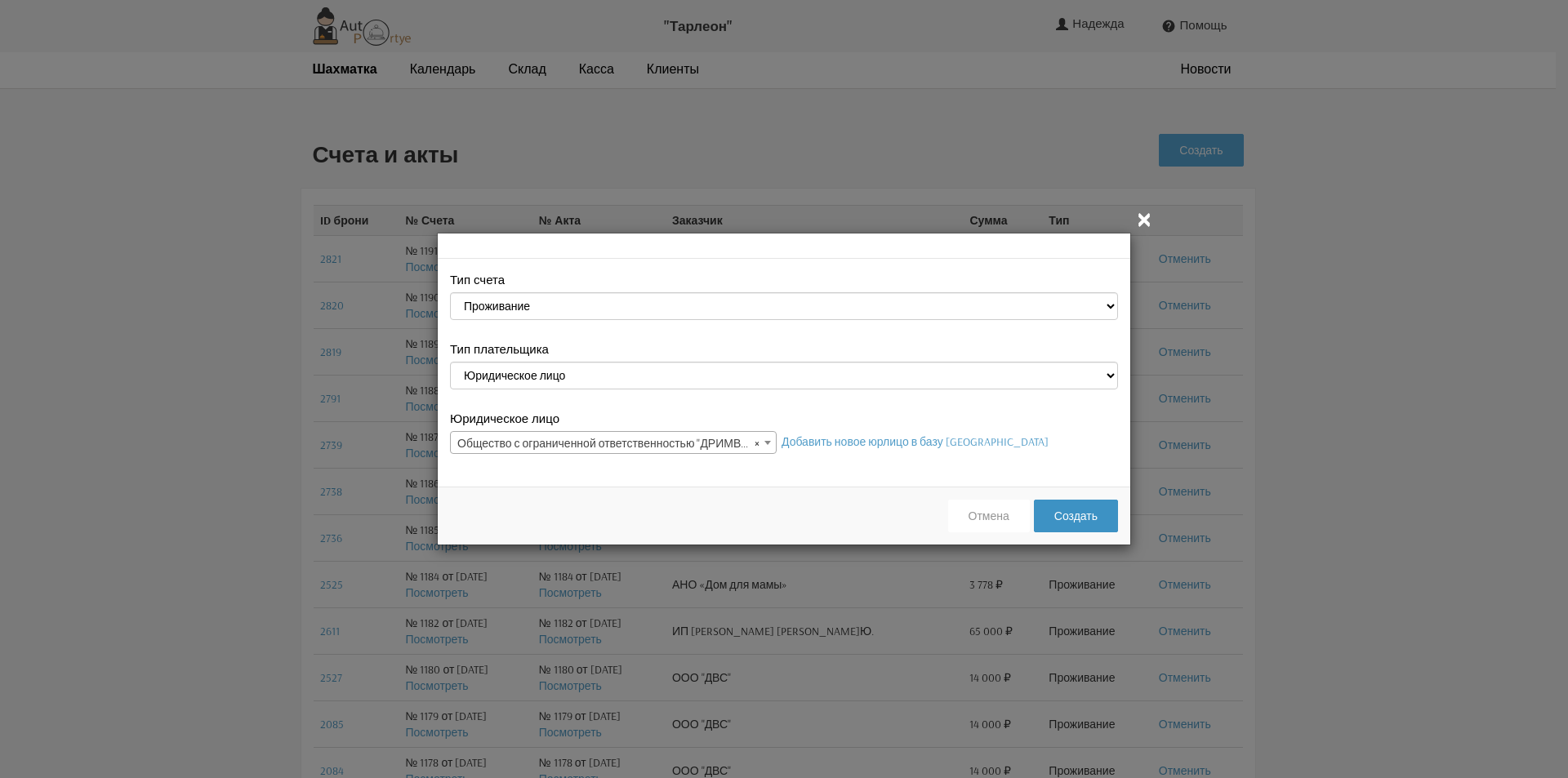
click at [1087, 527] on button "Создать" at bounding box center [1076, 516] width 84 height 33
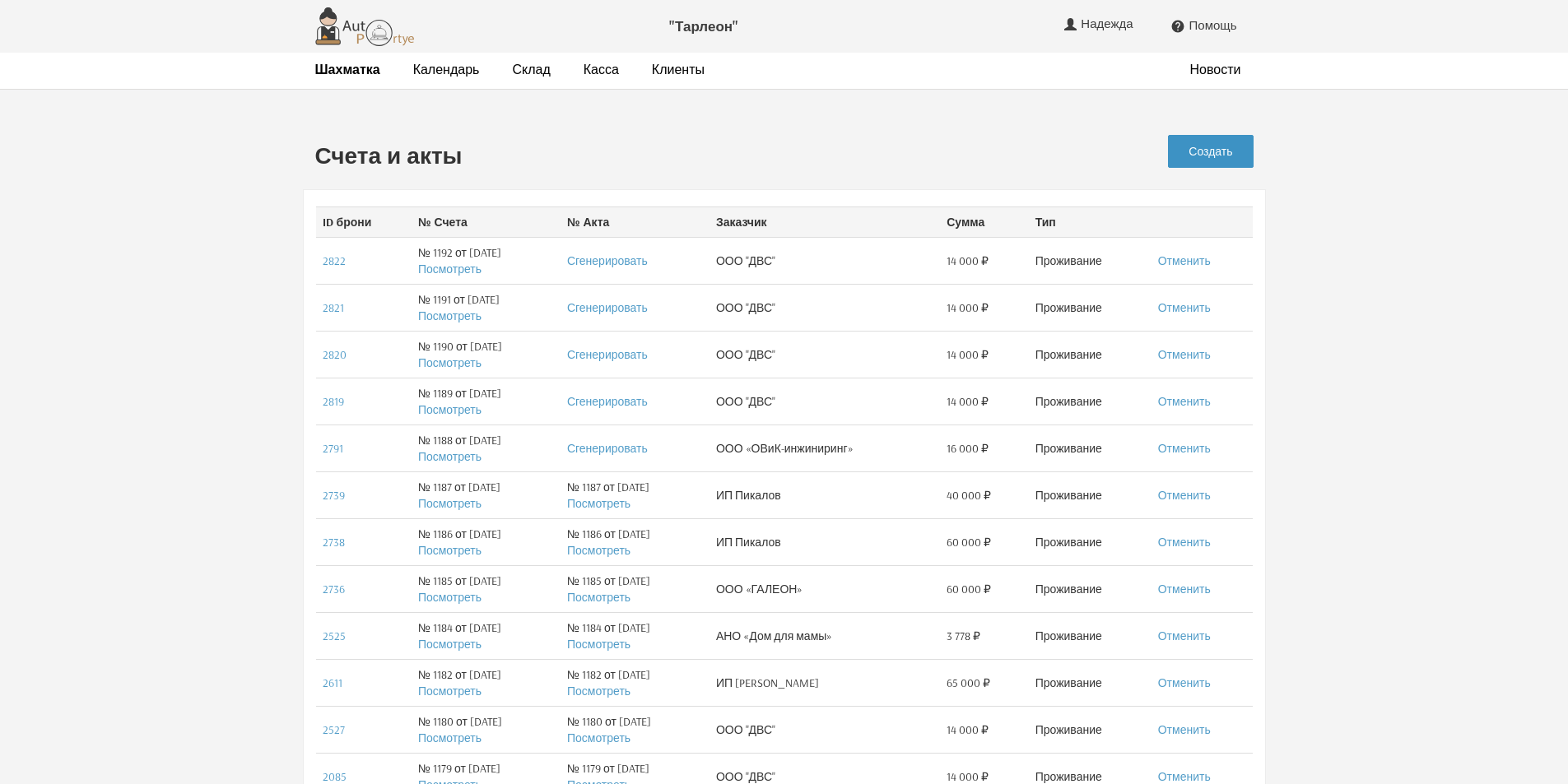
click at [1215, 157] on link "Создать" at bounding box center [1210, 151] width 84 height 33
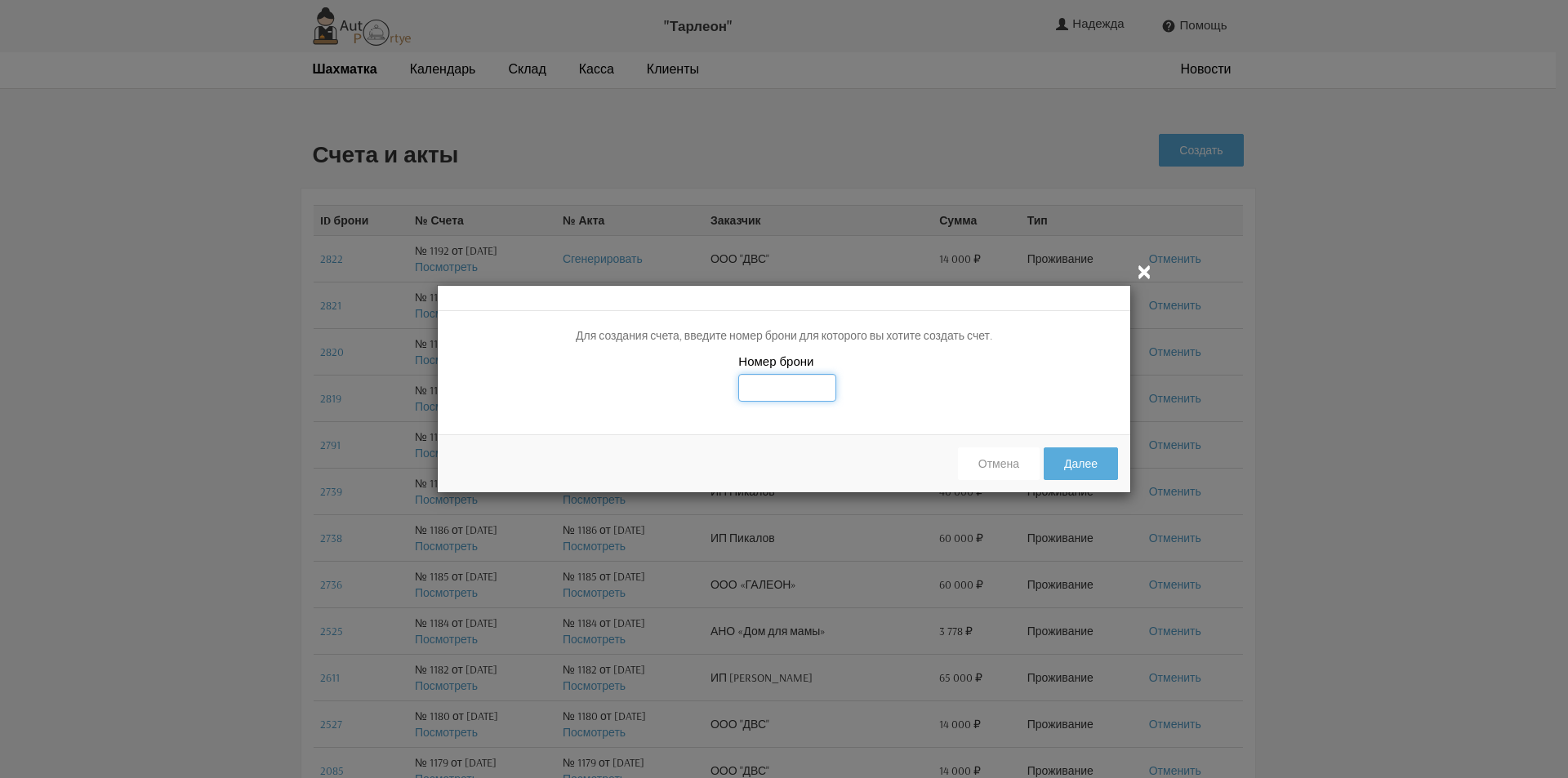
click at [766, 379] on input "text" at bounding box center [787, 388] width 98 height 28
type input "2823"
click at [936, 404] on div "Номер брони 2823" at bounding box center [784, 387] width 693 height 69
click at [1092, 467] on button "Далее" at bounding box center [1081, 464] width 74 height 33
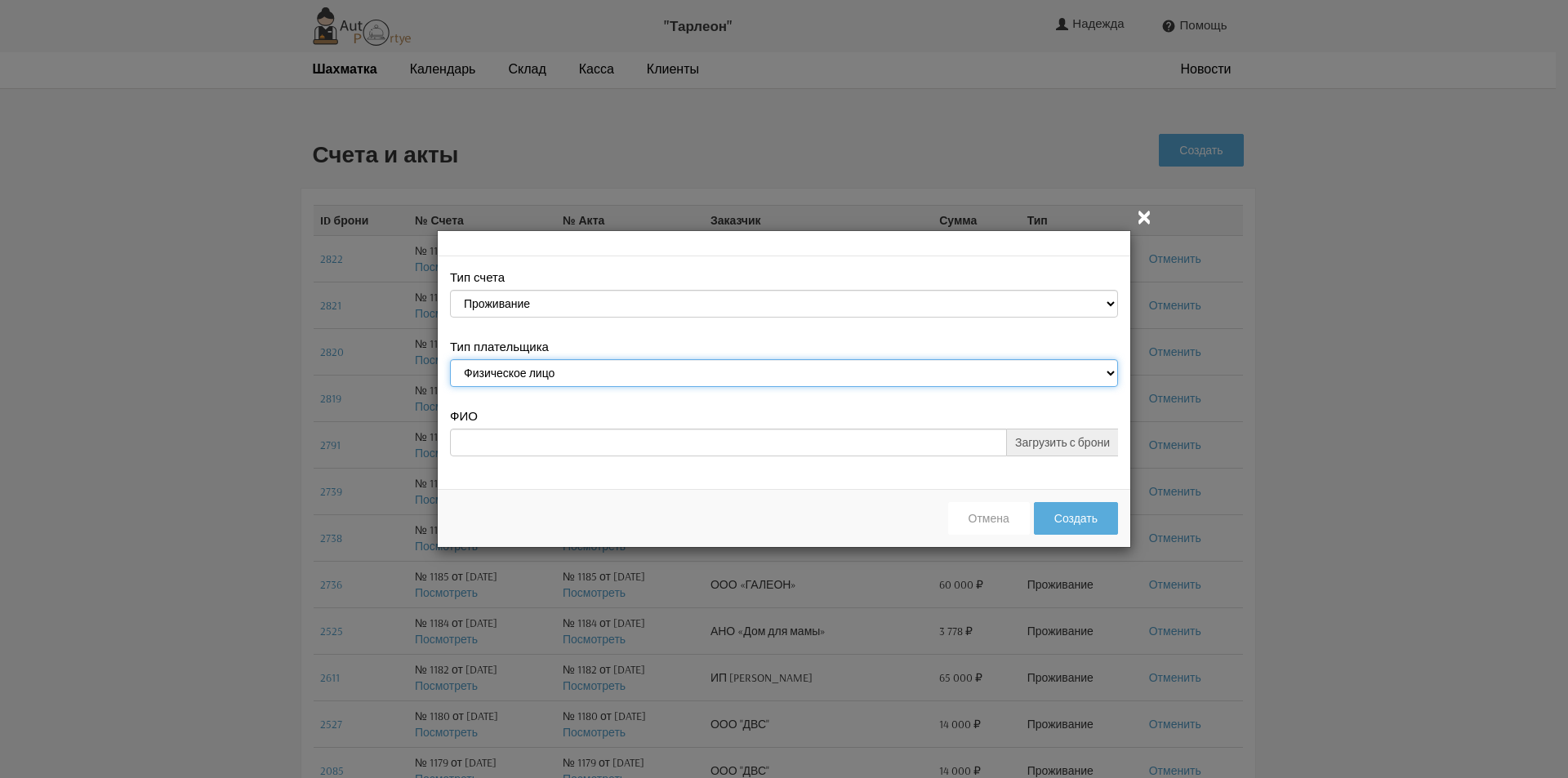
click at [1109, 375] on select "Физическое лицо Юридическое лицо" at bounding box center [784, 373] width 668 height 28
select select "legal_entity"
click at [450, 362] on select "Физическое лицо Юридическое лицо" at bounding box center [784, 373] width 668 height 28
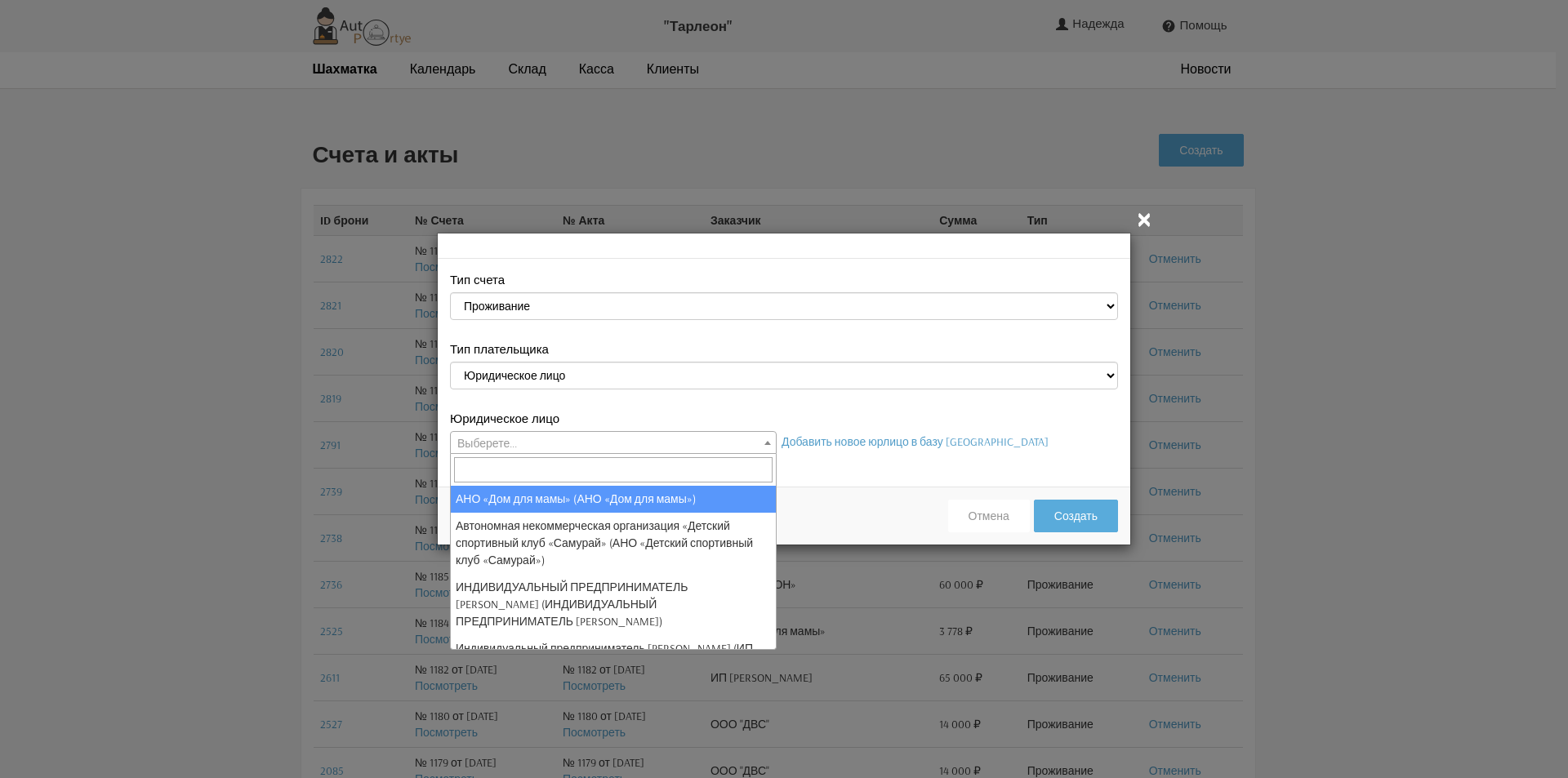
click at [771, 440] on span at bounding box center [767, 442] width 16 height 22
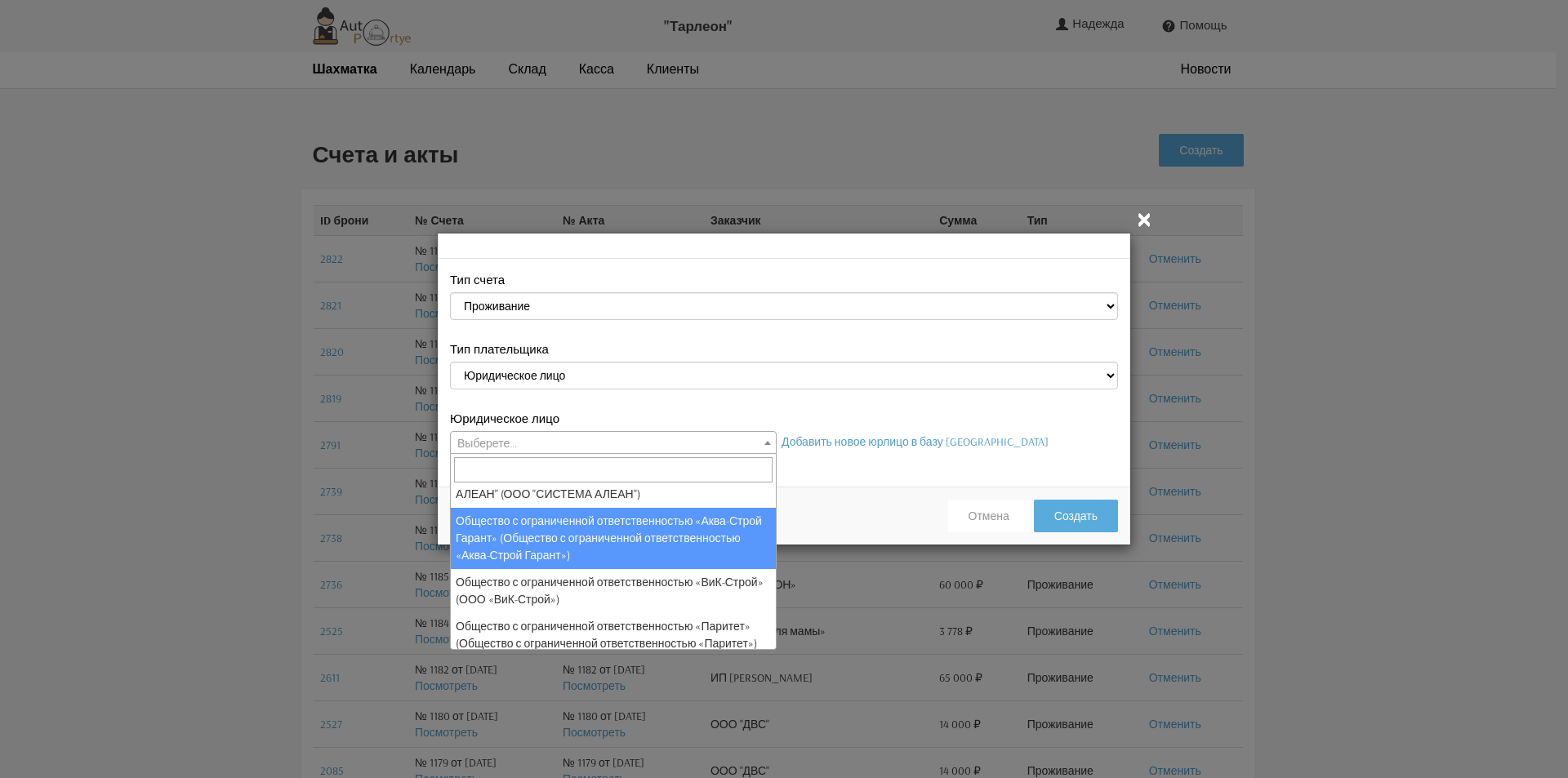
scroll to position [383, 0]
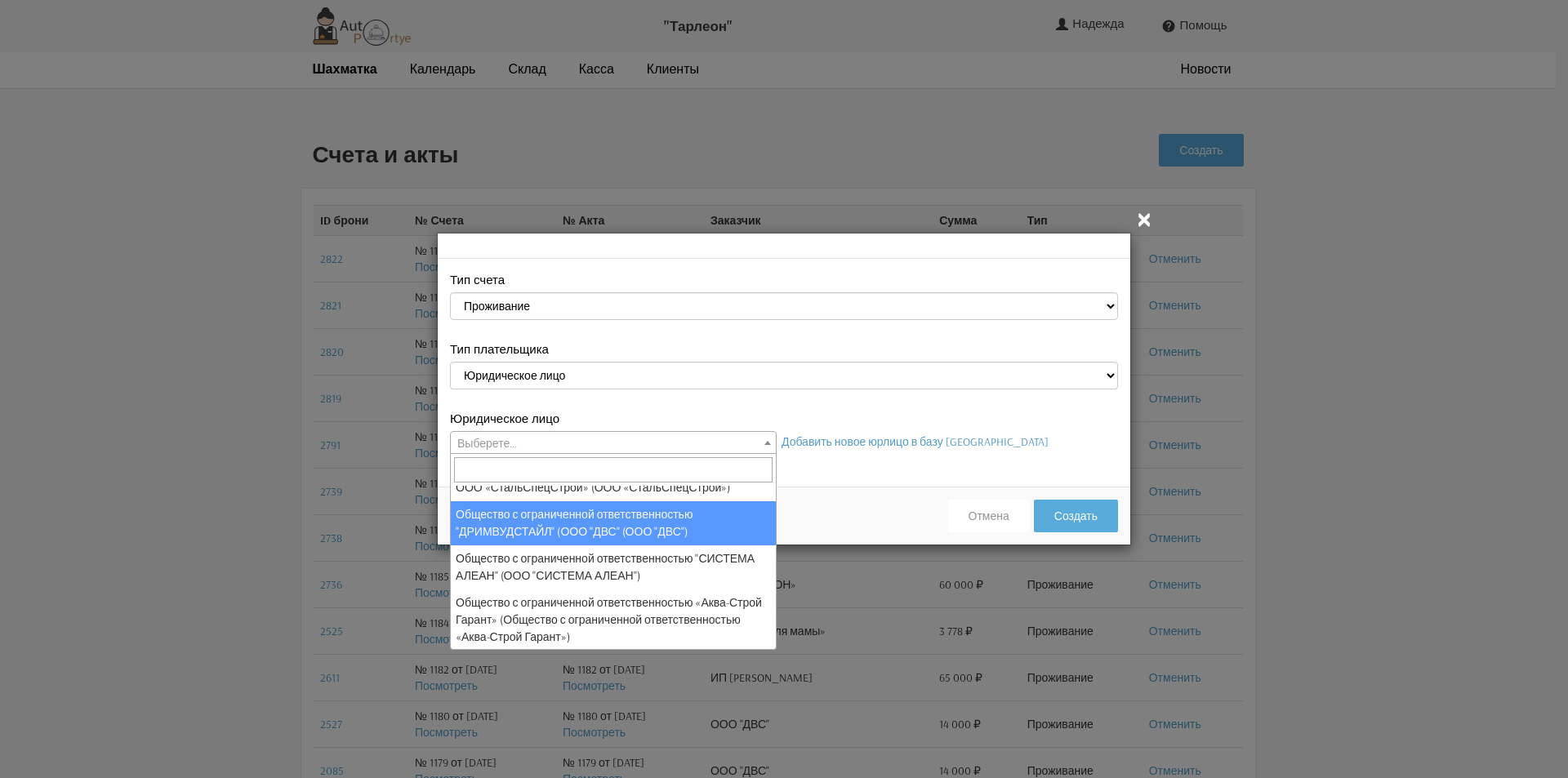
select select "25"
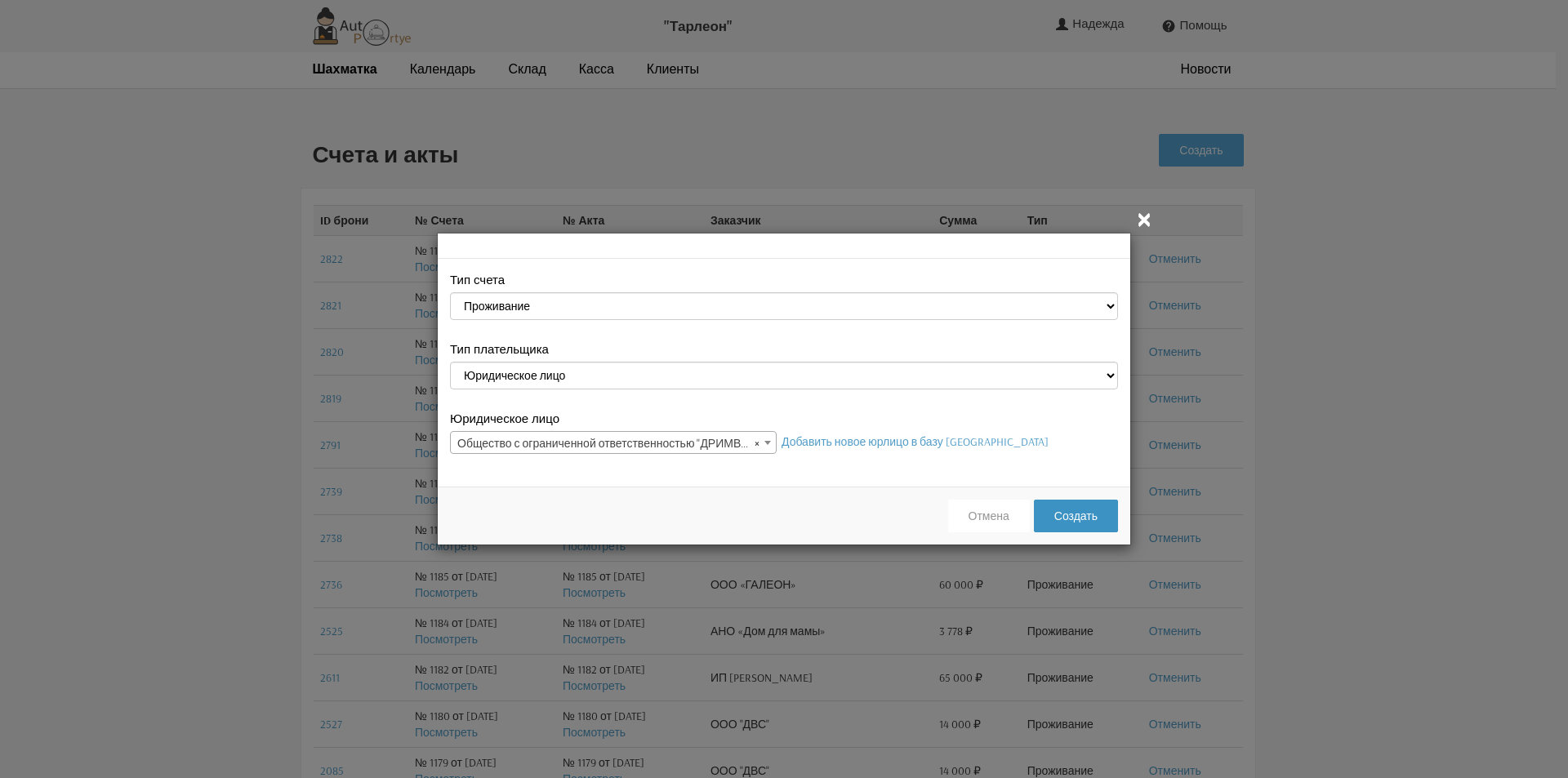
click at [1087, 516] on button "Создать" at bounding box center [1076, 516] width 84 height 33
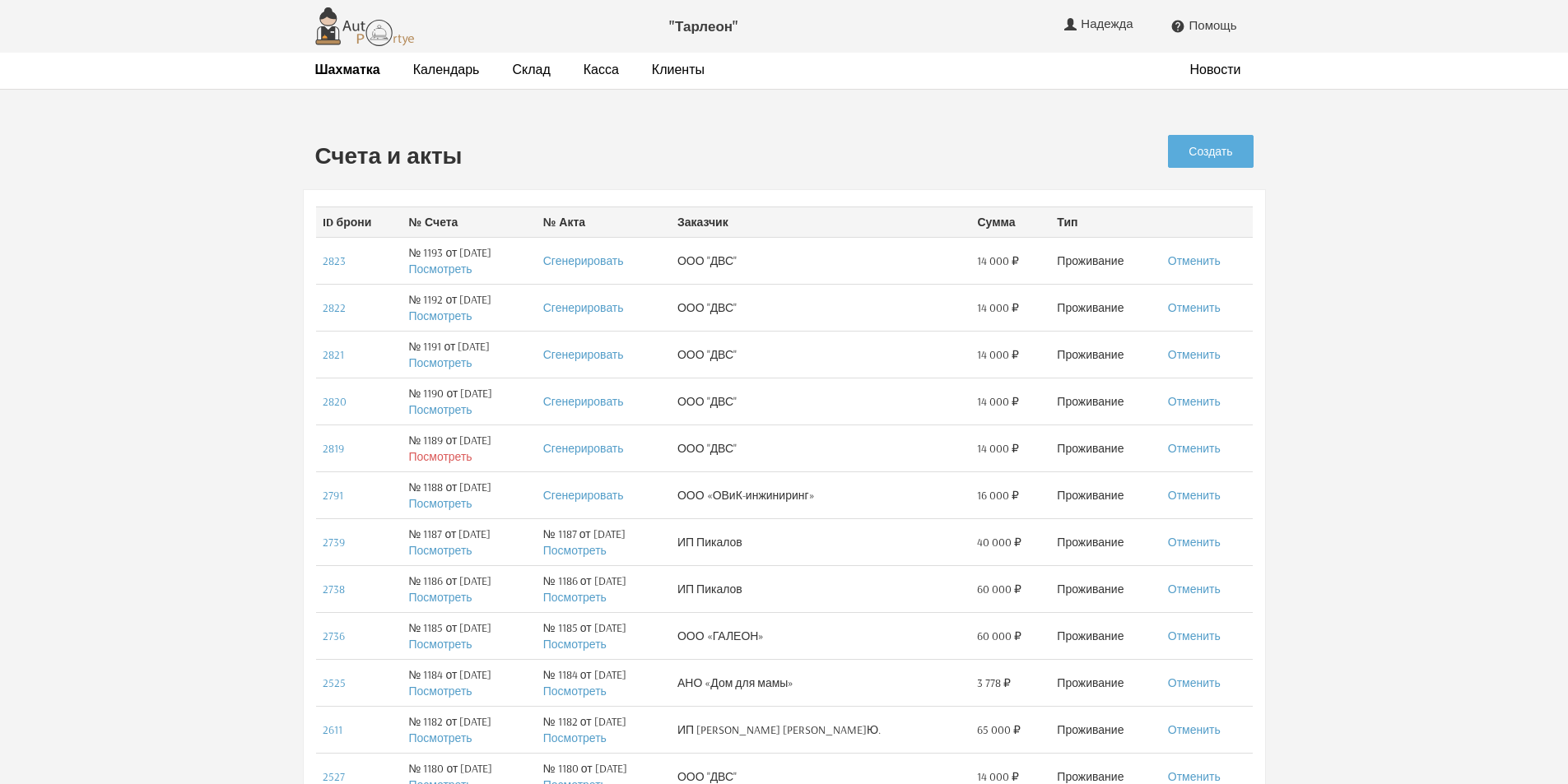
click at [441, 459] on link "Посмотреть" at bounding box center [440, 456] width 64 height 15
click at [429, 411] on link "Посмотреть" at bounding box center [440, 409] width 64 height 15
click at [447, 361] on link "Посмотреть" at bounding box center [440, 362] width 64 height 15
click at [448, 313] on link "Посмотреть" at bounding box center [440, 316] width 64 height 15
click at [442, 270] on link "Посмотреть" at bounding box center [440, 269] width 64 height 15
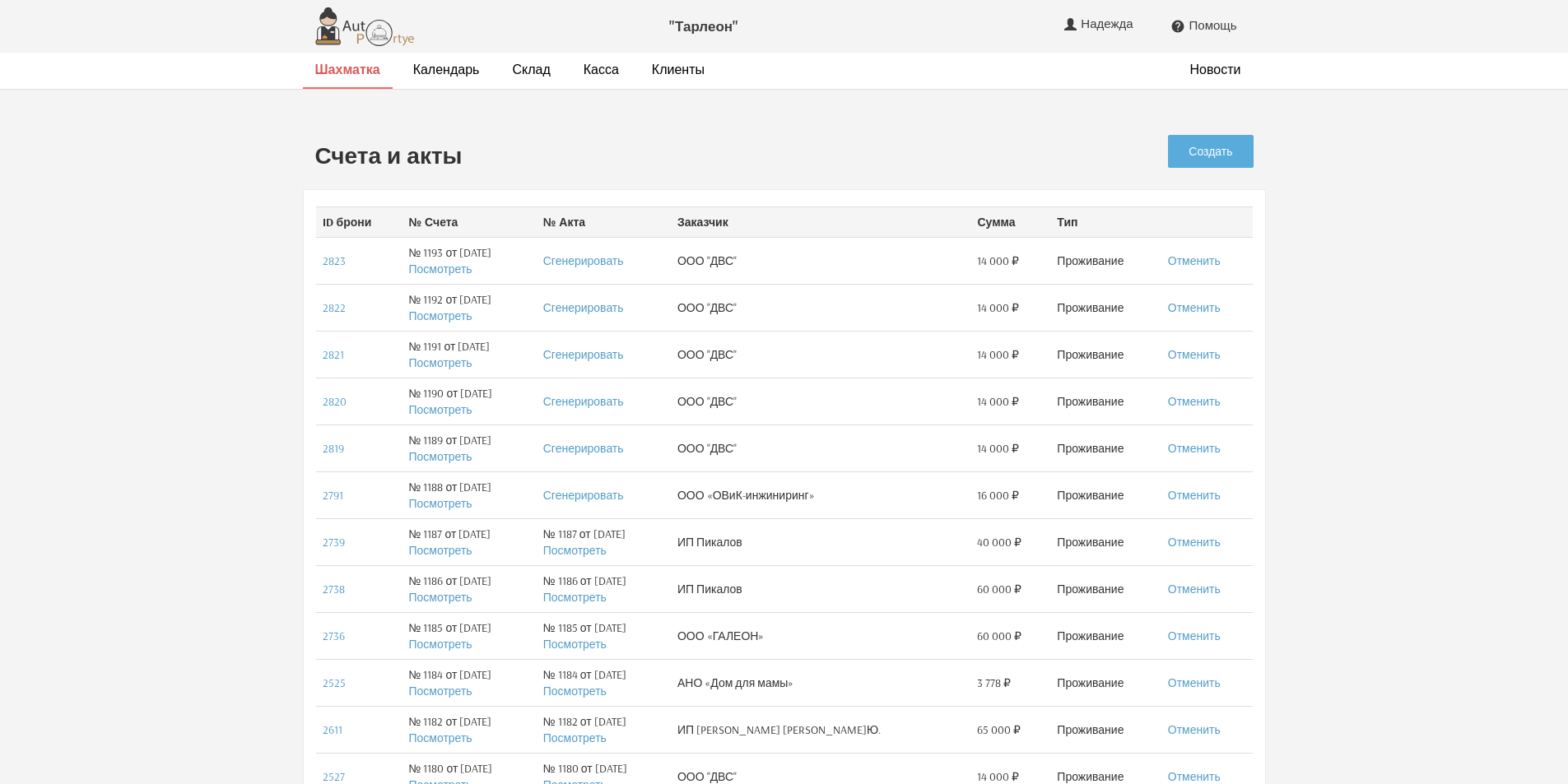
click at [355, 67] on strong "Шахматка" at bounding box center [347, 69] width 65 height 17
